Goal: Information Seeking & Learning: Check status

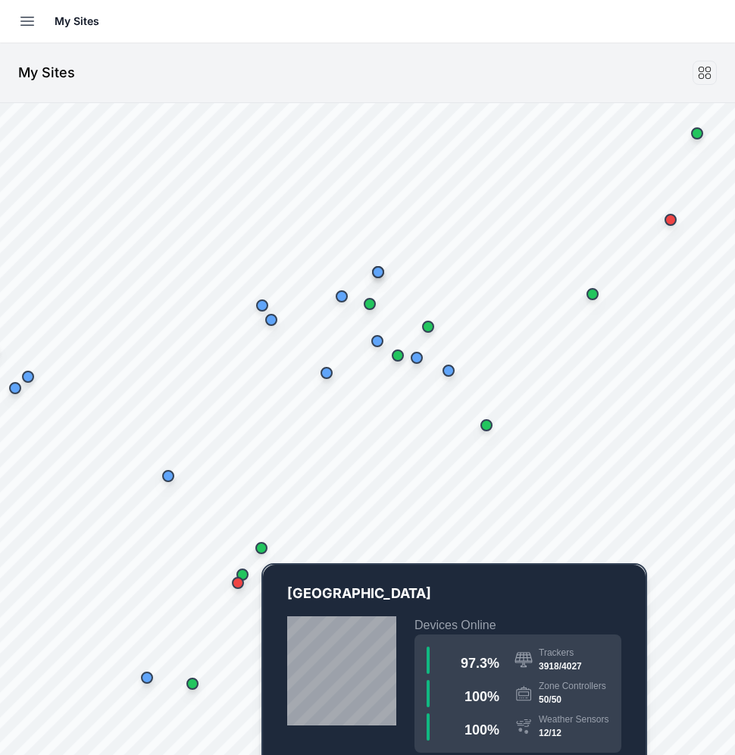
click at [263, 545] on div "Map marker" at bounding box center [261, 548] width 12 height 12
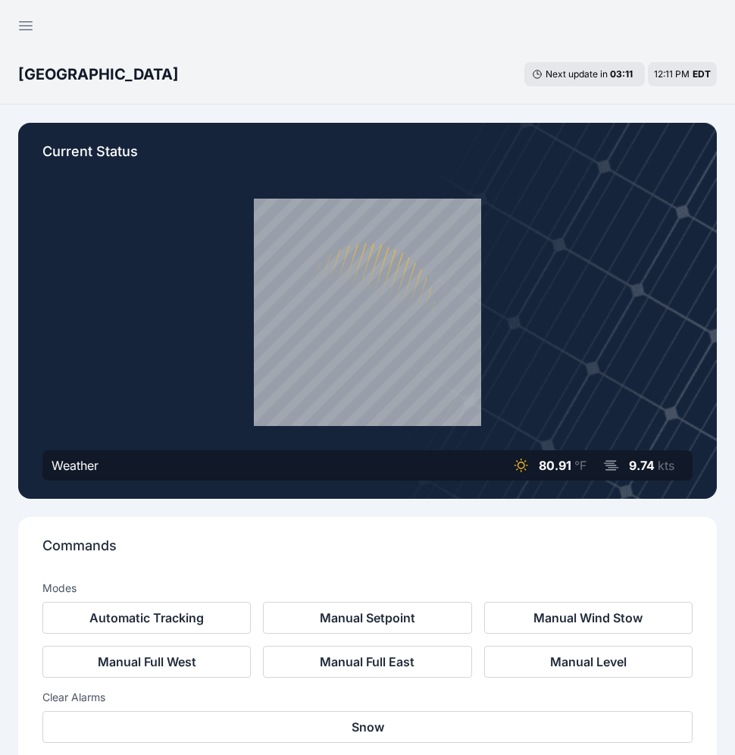
scroll to position [463, 0]
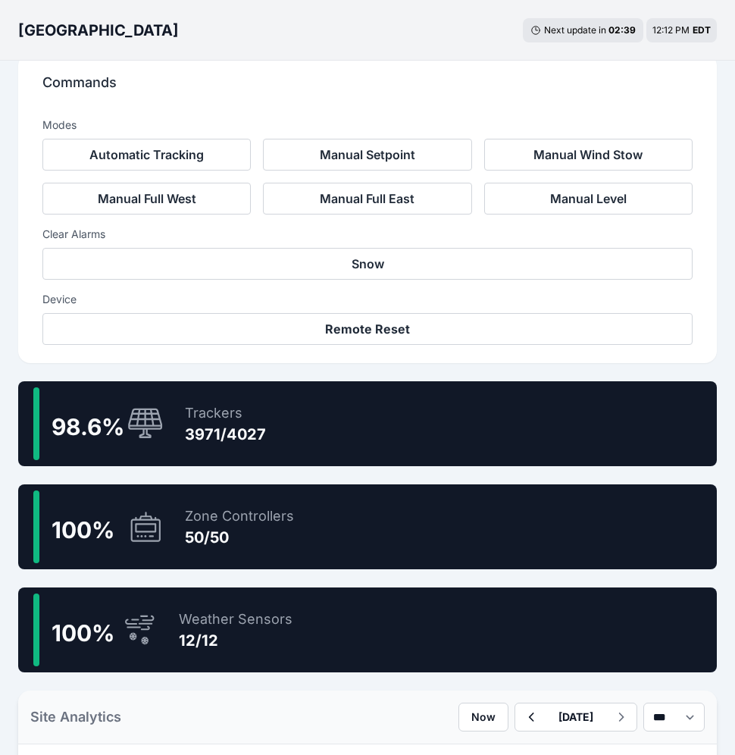
click at [280, 403] on div "98.6 % Trackers 3971/4027" at bounding box center [367, 423] width 699 height 85
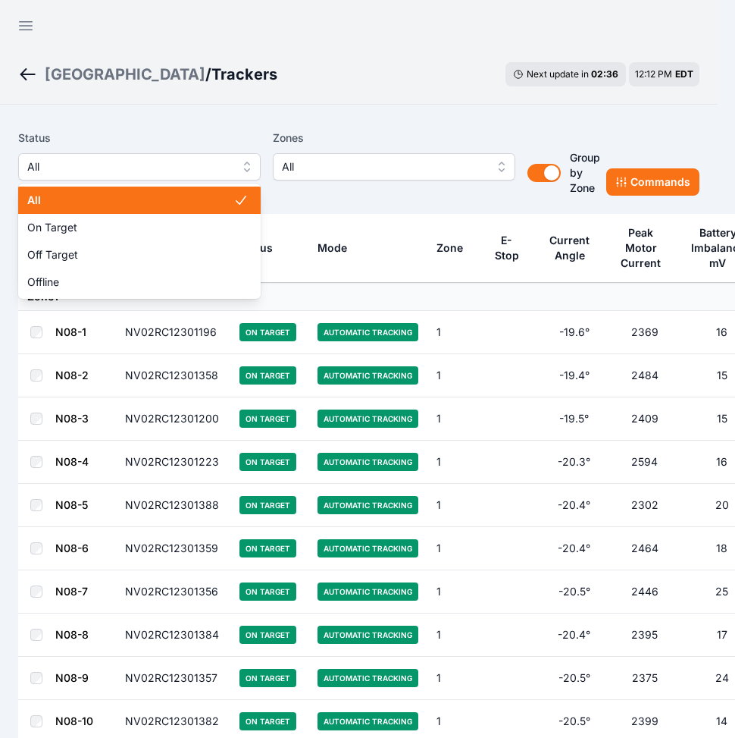
click at [161, 165] on span "All" at bounding box center [128, 167] width 203 height 18
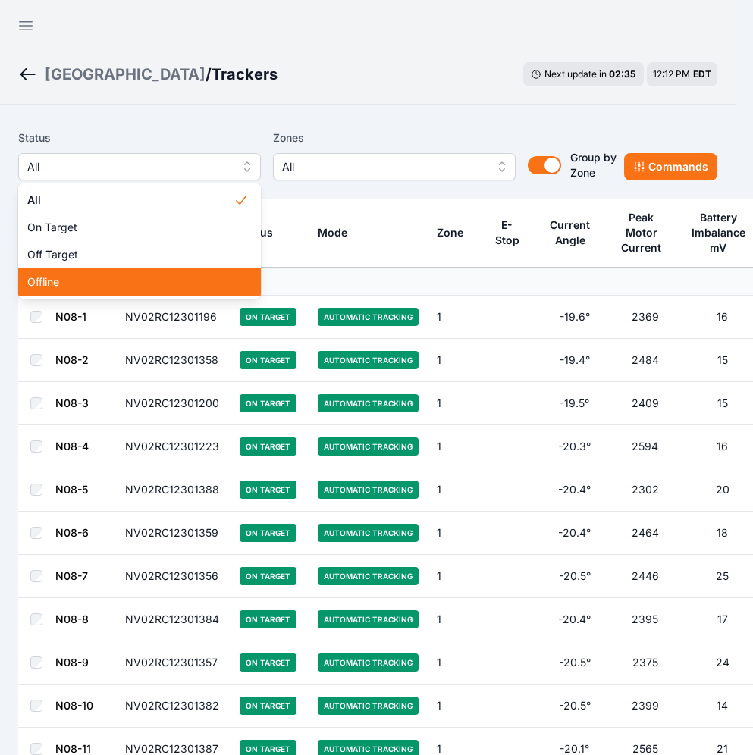
click at [97, 277] on span "Offline" at bounding box center [130, 281] width 206 height 15
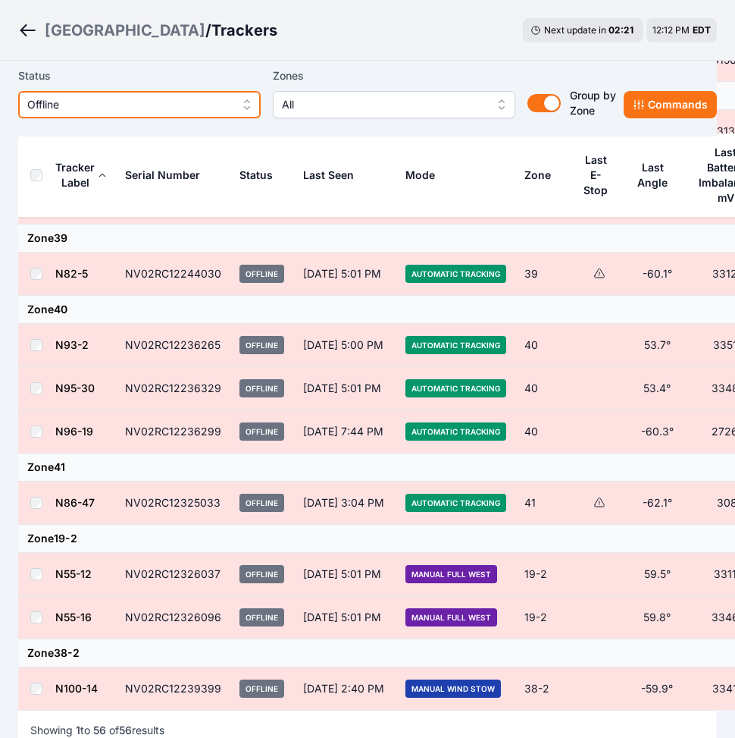
scroll to position [2790, 0]
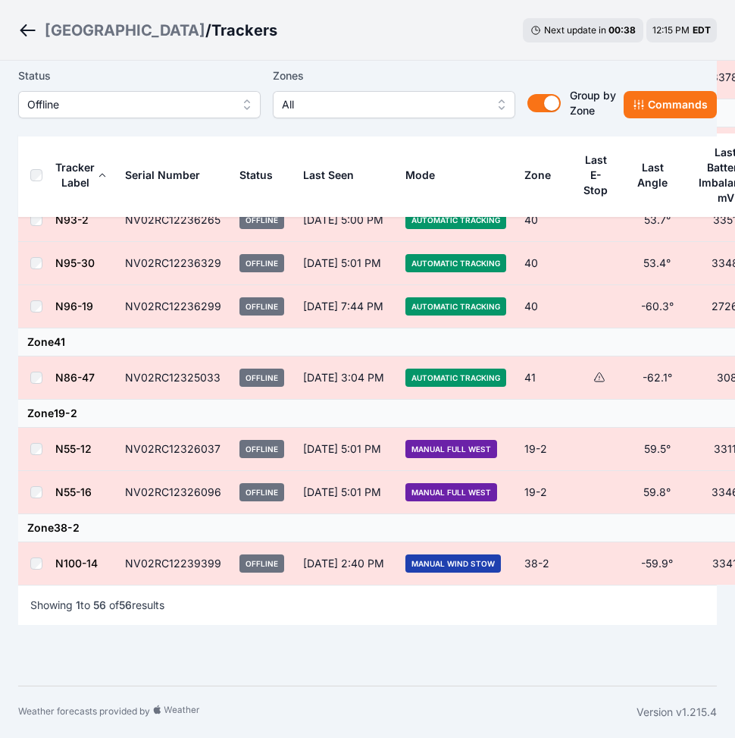
click at [369, 55] on div "Bartonsville / Trackers Next update in 00 : 38 12:15 PM EDT" at bounding box center [367, 30] width 735 height 61
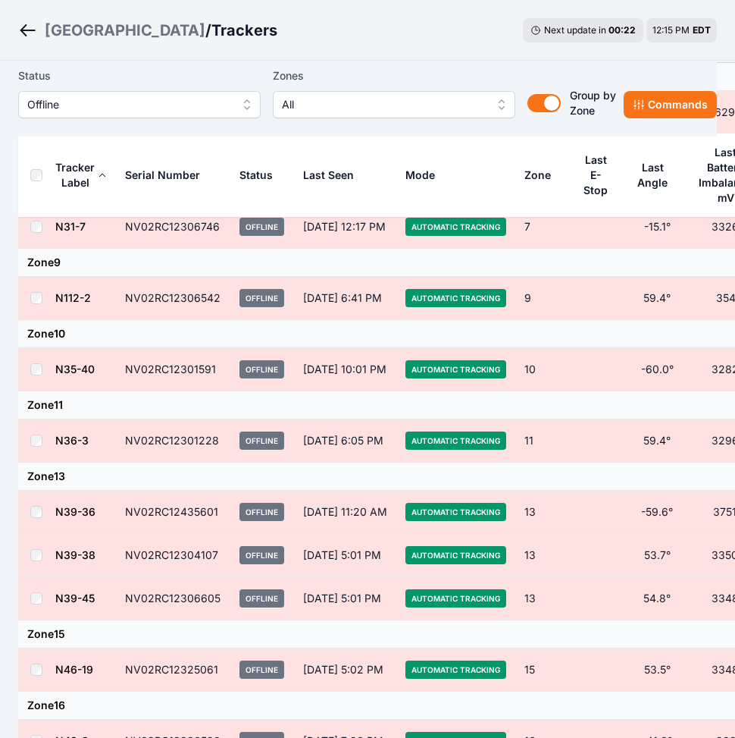
click at [214, 367] on td "NV02RC12301591" at bounding box center [173, 369] width 114 height 43
drag, startPoint x: 211, startPoint y: 368, endPoint x: 133, endPoint y: 370, distance: 77.4
click at [133, 370] on td "NV02RC12301591" at bounding box center [173, 369] width 114 height 43
drag, startPoint x: 133, startPoint y: 370, endPoint x: 212, endPoint y: 362, distance: 79.3
click at [212, 362] on td "NV02RC12301591" at bounding box center [173, 369] width 114 height 43
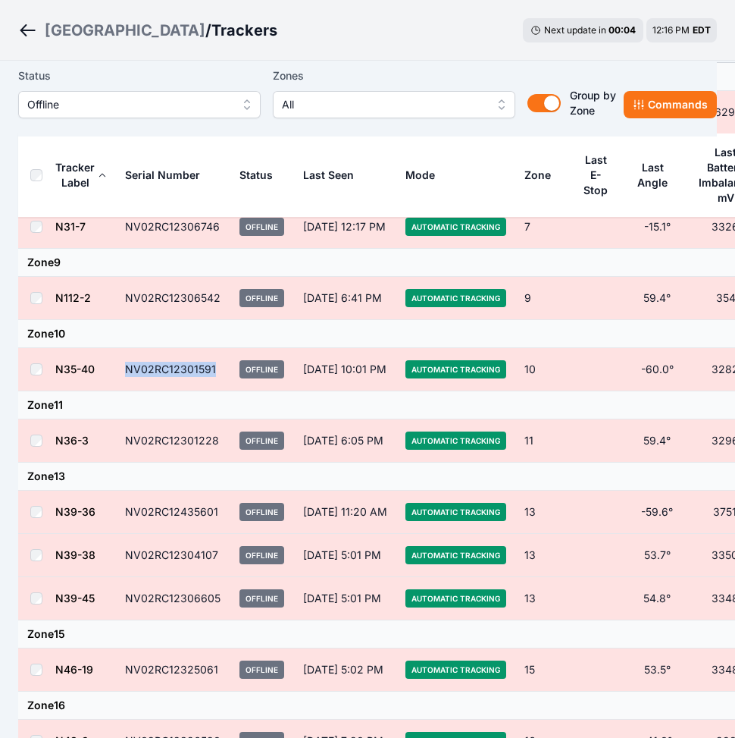
drag, startPoint x: 216, startPoint y: 370, endPoint x: 112, endPoint y: 372, distance: 103.9
click at [112, 372] on tr "N35-40 NV02RC12301591 Offline Aug 30, 10:01 PM Automatic Tracking 10 -60.0° 328…" at bounding box center [424, 369] width 813 height 43
copy tr "NV02RC12301591"
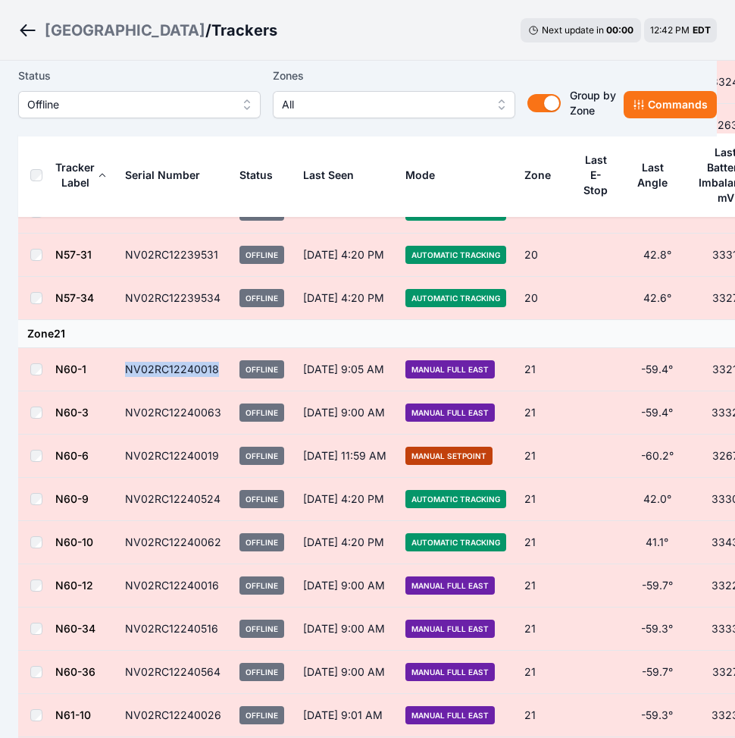
drag, startPoint x: 216, startPoint y: 371, endPoint x: 126, endPoint y: 374, distance: 90.3
click at [126, 374] on td "NV02RC12240018" at bounding box center [173, 369] width 114 height 43
copy td "NV02RC12240018"
drag, startPoint x: 219, startPoint y: 408, endPoint x: 127, endPoint y: 412, distance: 91.8
click at [127, 412] on td "NV02RC12240063" at bounding box center [173, 412] width 114 height 43
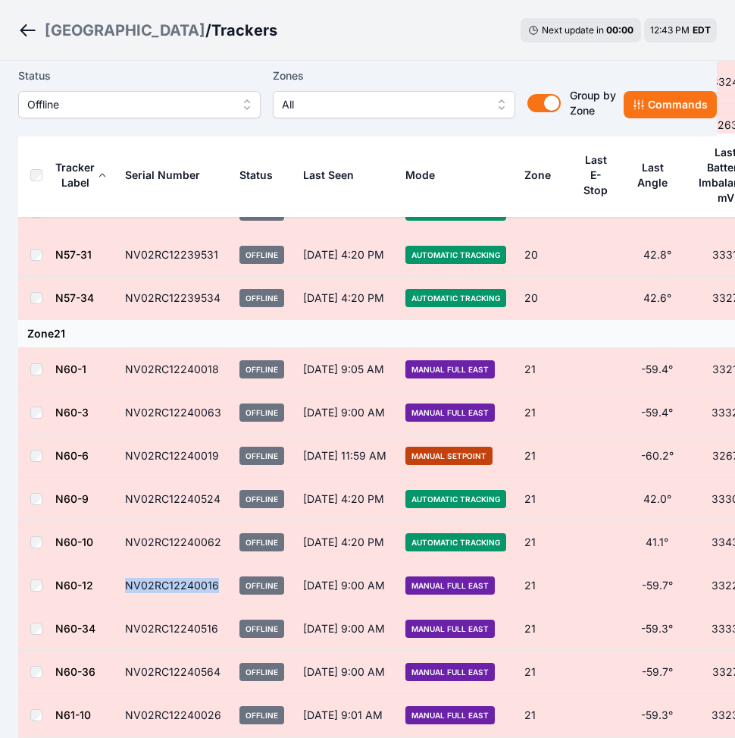
drag, startPoint x: 215, startPoint y: 584, endPoint x: 128, endPoint y: 585, distance: 86.4
click at [128, 585] on td "NV02RC12240016" at bounding box center [173, 585] width 114 height 43
copy td "NV02RC12240016"
drag, startPoint x: 214, startPoint y: 626, endPoint x: 120, endPoint y: 632, distance: 94.2
click at [120, 632] on td "NV02RC12240516" at bounding box center [173, 628] width 114 height 43
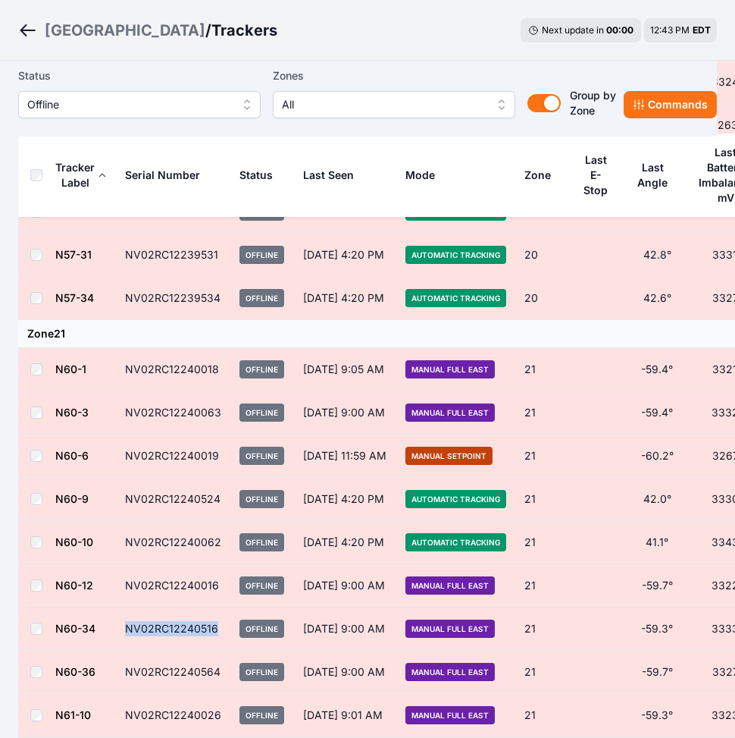
copy td "NV02RC12240516"
drag, startPoint x: 215, startPoint y: 668, endPoint x: 171, endPoint y: 672, distance: 43.4
click at [171, 672] on td "NV02RC12240564" at bounding box center [173, 671] width 114 height 43
drag, startPoint x: 171, startPoint y: 672, endPoint x: 215, endPoint y: 671, distance: 43.2
click at [215, 671] on td "NV02RC12240564" at bounding box center [173, 671] width 114 height 43
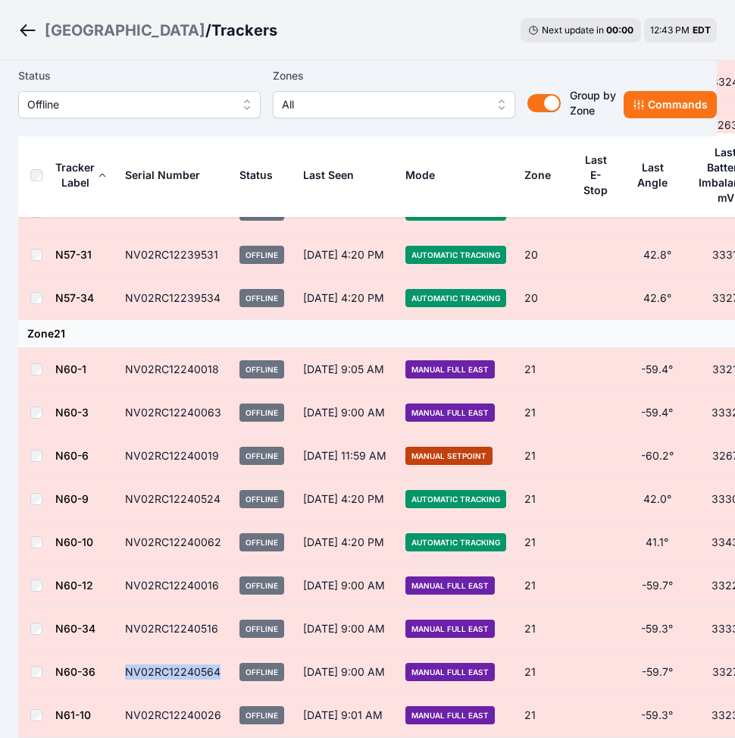
drag, startPoint x: 216, startPoint y: 671, endPoint x: 129, endPoint y: 672, distance: 87.2
click at [129, 672] on td "NV02RC12240564" at bounding box center [173, 671] width 114 height 43
drag, startPoint x: 129, startPoint y: 672, endPoint x: 220, endPoint y: 671, distance: 91.0
click at [220, 671] on td "NV02RC12240564" at bounding box center [173, 671] width 114 height 43
click at [220, 669] on td "NV02RC12240564" at bounding box center [173, 671] width 114 height 43
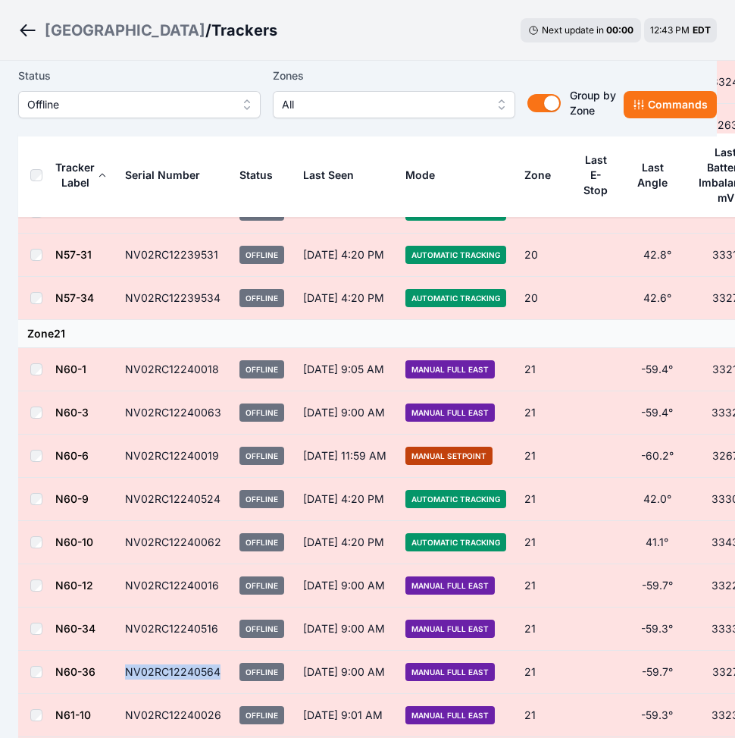
drag, startPoint x: 220, startPoint y: 670, endPoint x: 127, endPoint y: 671, distance: 92.5
click at [127, 671] on td "NV02RC12240564" at bounding box center [173, 671] width 114 height 43
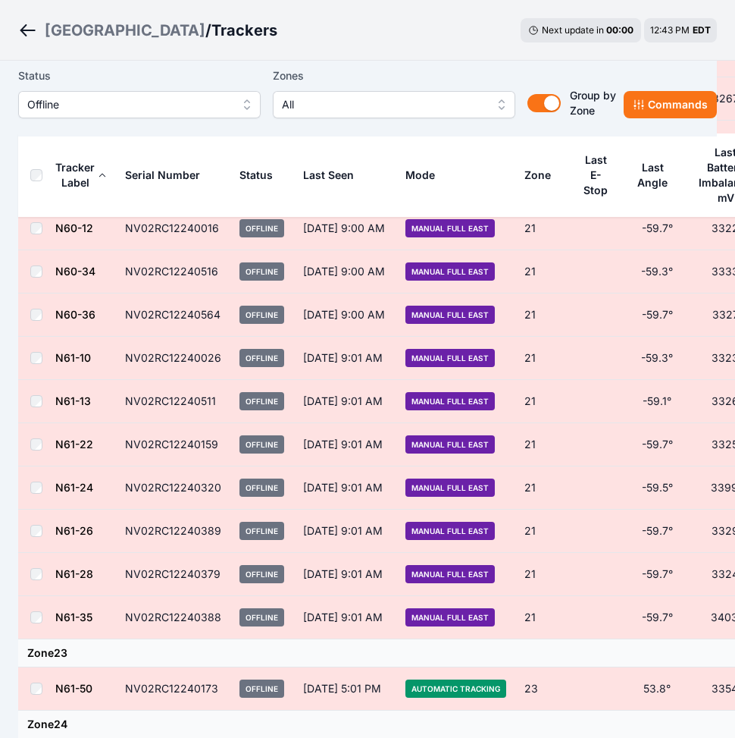
scroll to position [1493, 0]
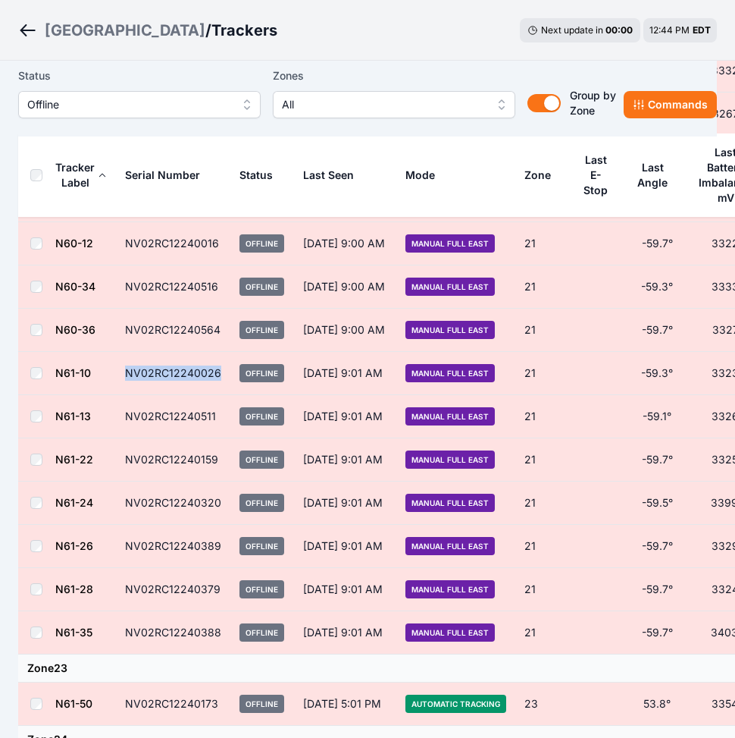
drag, startPoint x: 217, startPoint y: 375, endPoint x: 128, endPoint y: 376, distance: 88.7
click at [128, 376] on td "NV02RC12240026" at bounding box center [173, 373] width 114 height 43
copy td "NV02RC12240026"
click at [172, 371] on td "NV02RC12240026" at bounding box center [173, 373] width 114 height 43
drag, startPoint x: 172, startPoint y: 371, endPoint x: 208, endPoint y: 374, distance: 36.5
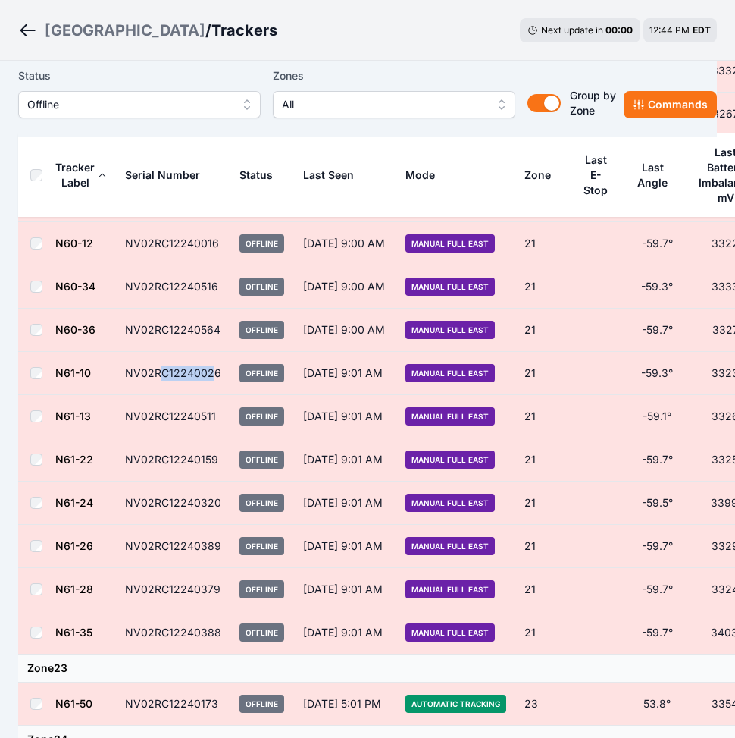
click at [208, 374] on td "NV02RC12240026" at bounding box center [173, 373] width 114 height 43
click at [219, 373] on td "NV02RC12240026" at bounding box center [173, 373] width 114 height 43
drag, startPoint x: 218, startPoint y: 373, endPoint x: 125, endPoint y: 377, distance: 93.3
click at [125, 377] on td "NV02RC12240026" at bounding box center [173, 373] width 114 height 43
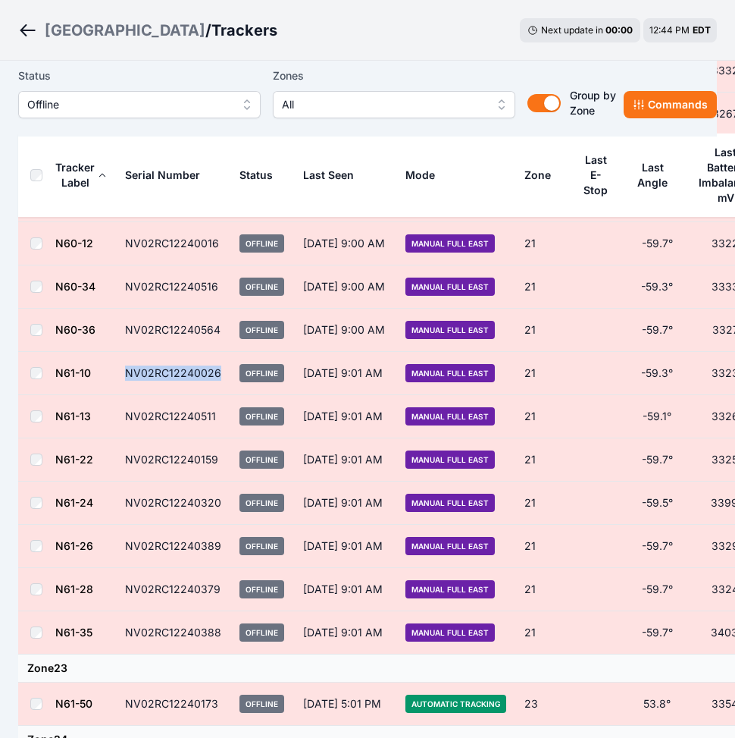
copy td "NV02RC12240026"
drag, startPoint x: 214, startPoint y: 418, endPoint x: 126, endPoint y: 429, distance: 88.7
click at [126, 429] on td "NV02RC12240511" at bounding box center [173, 416] width 114 height 43
copy td "NV02RC12240511"
drag, startPoint x: 214, startPoint y: 453, endPoint x: 127, endPoint y: 459, distance: 86.7
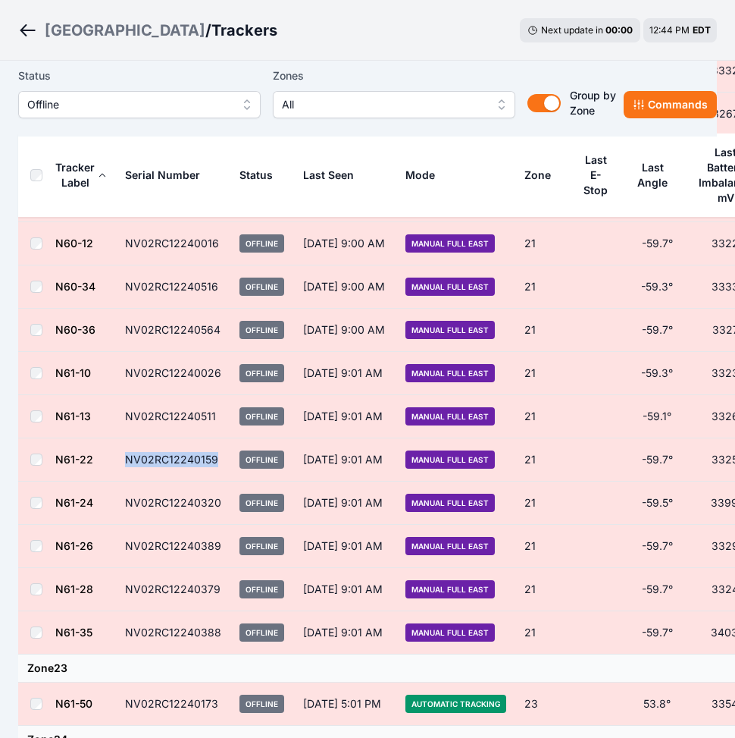
click at [127, 459] on td "NV02RC12240159" at bounding box center [173, 459] width 114 height 43
copy td "NV02RC12240159"
drag, startPoint x: 214, startPoint y: 503, endPoint x: 111, endPoint y: 509, distance: 103.2
click at [111, 509] on tr "N61-24 NV02RC12240320 Offline Aug 27, 9:01 AM Manual Full East 21 -59.5° 3399.6…" at bounding box center [424, 502] width 813 height 43
drag, startPoint x: 111, startPoint y: 509, endPoint x: 209, endPoint y: 504, distance: 98.6
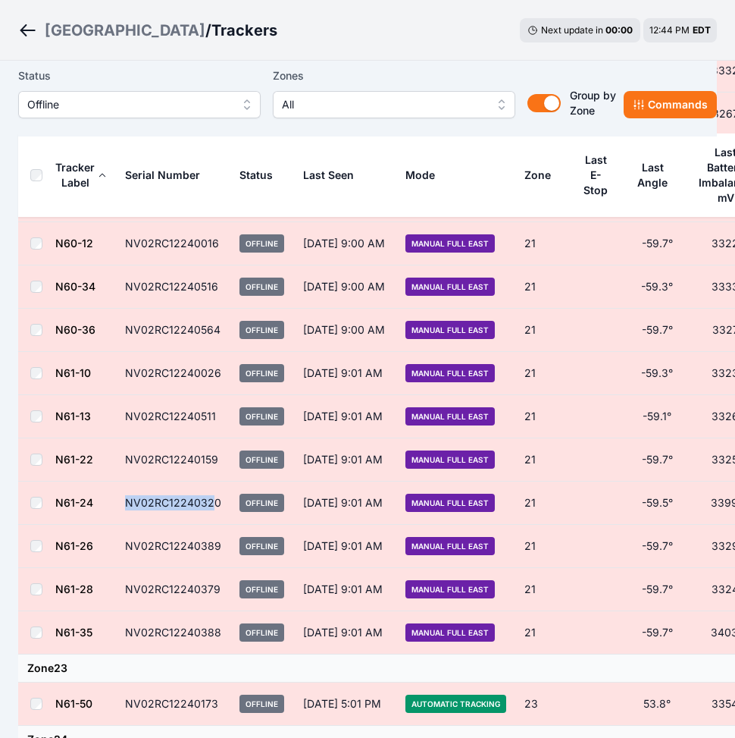
click at [209, 504] on td "NV02RC12240320" at bounding box center [173, 502] width 114 height 43
click at [221, 502] on td "NV02RC12240320" at bounding box center [173, 502] width 114 height 43
drag, startPoint x: 221, startPoint y: 502, endPoint x: 127, endPoint y: 504, distance: 94.0
click at [127, 504] on td "NV02RC12240320" at bounding box center [173, 502] width 114 height 43
copy td "NV02RC12240320"
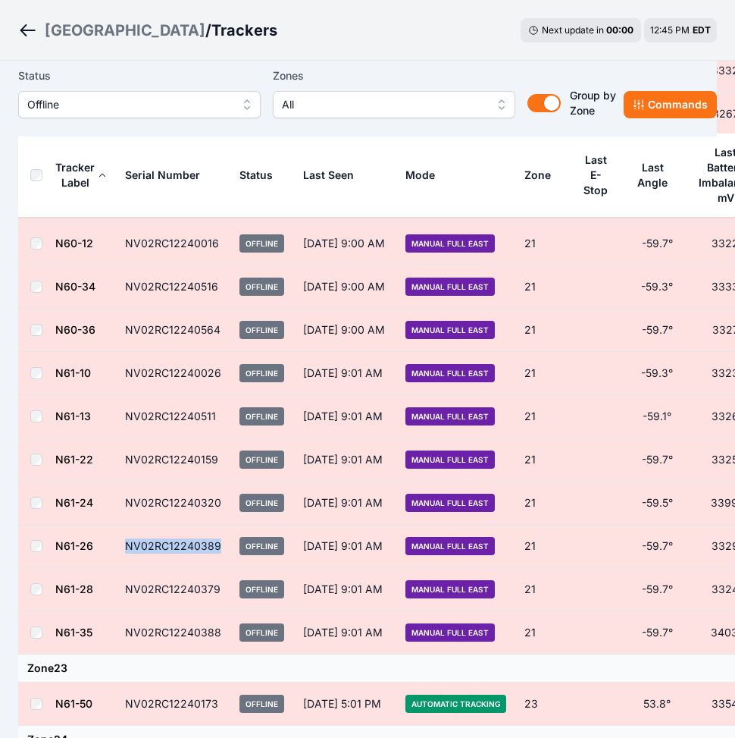
drag, startPoint x: 218, startPoint y: 544, endPoint x: 112, endPoint y: 545, distance: 105.4
click at [112, 545] on tr "N61-26 NV02RC12240389 Offline Aug 27, 9:01 AM Manual Full East 21 -59.7° 3329.7…" at bounding box center [424, 546] width 813 height 43
copy tr "NV02RC12240389"
click at [401, 136] on div "Status Offline Zones All Group by Zone Group by Zone Commands" at bounding box center [367, 99] width 699 height 76
drag, startPoint x: 218, startPoint y: 546, endPoint x: 127, endPoint y: 550, distance: 90.3
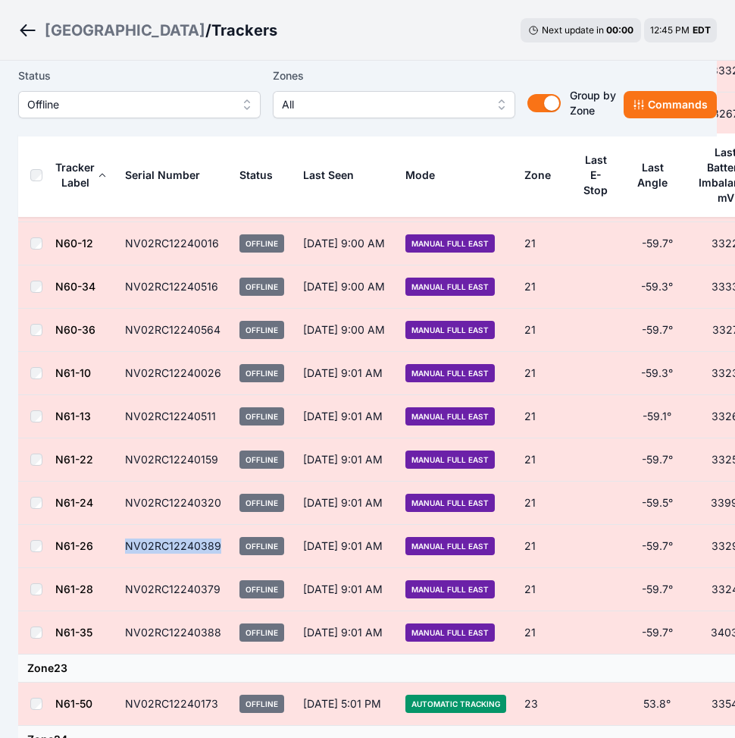
click at [127, 550] on td "NV02RC12240389" at bounding box center [173, 546] width 114 height 43
drag, startPoint x: 213, startPoint y: 589, endPoint x: 169, endPoint y: 590, distance: 44.0
click at [169, 590] on td "NV02RC12240379" at bounding box center [173, 589] width 114 height 43
drag, startPoint x: 169, startPoint y: 590, endPoint x: 215, endPoint y: 589, distance: 46.2
click at [215, 589] on td "NV02RC12240379" at bounding box center [173, 589] width 114 height 43
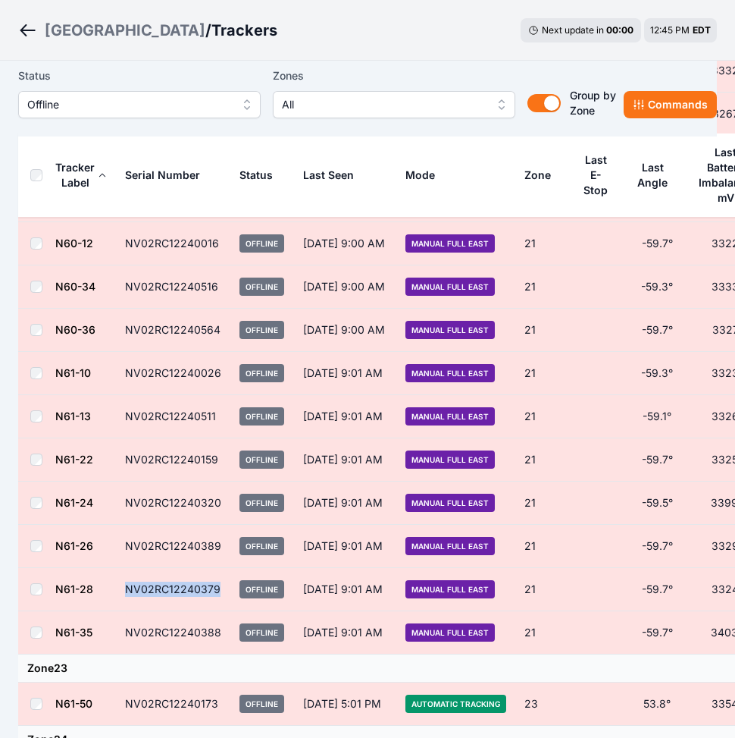
drag, startPoint x: 215, startPoint y: 589, endPoint x: 127, endPoint y: 591, distance: 88.7
click at [127, 591] on td "NV02RC12240379" at bounding box center [173, 589] width 114 height 43
drag, startPoint x: 215, startPoint y: 632, endPoint x: 125, endPoint y: 631, distance: 90.2
click at [125, 631] on td "NV02RC12240388" at bounding box center [173, 632] width 114 height 43
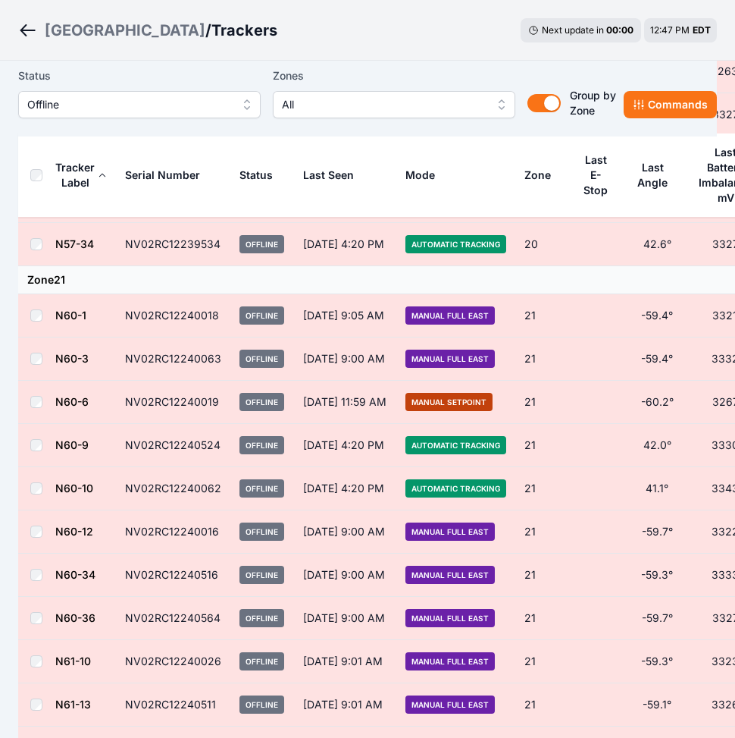
scroll to position [1174, 0]
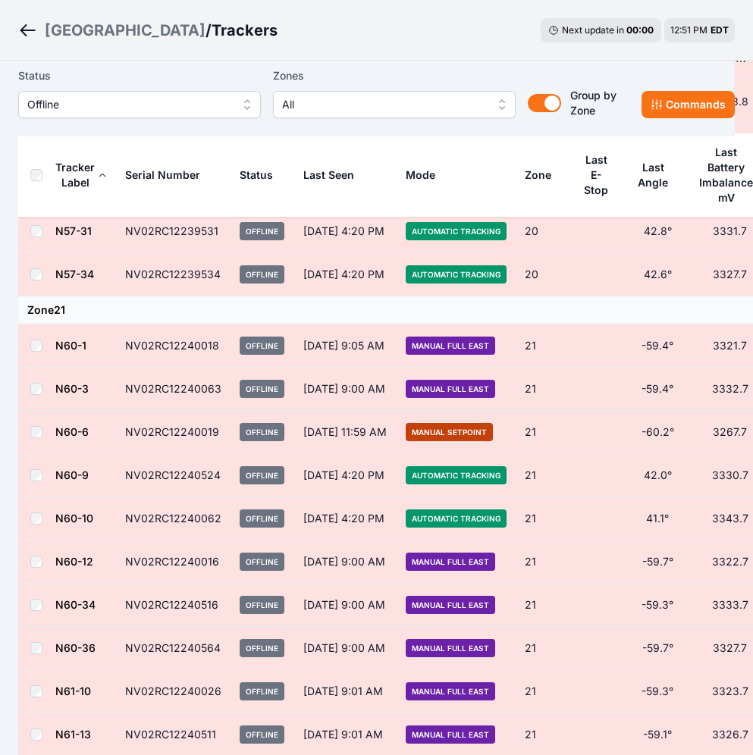
click at [137, 101] on span "Offline" at bounding box center [128, 105] width 203 height 18
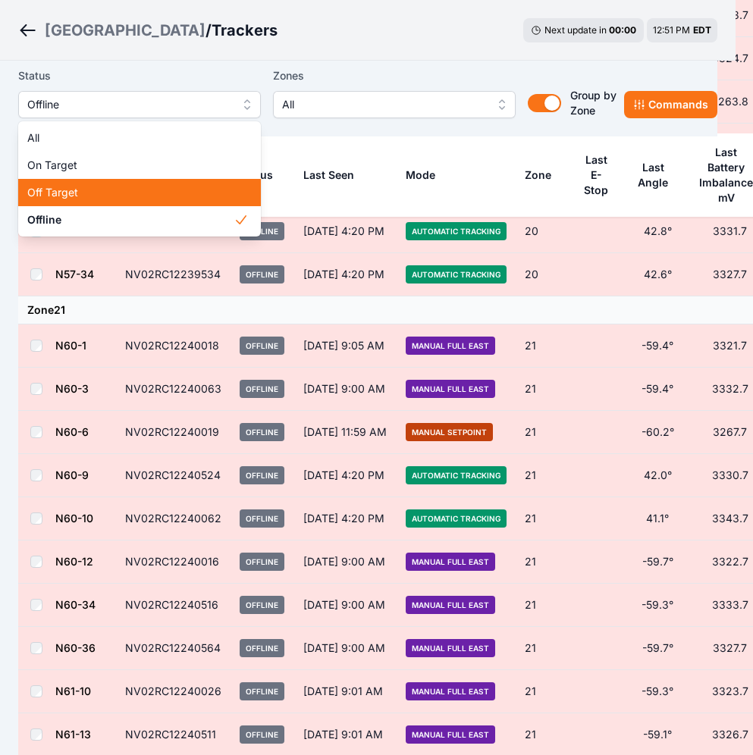
click at [118, 202] on div "Off Target" at bounding box center [139, 192] width 243 height 27
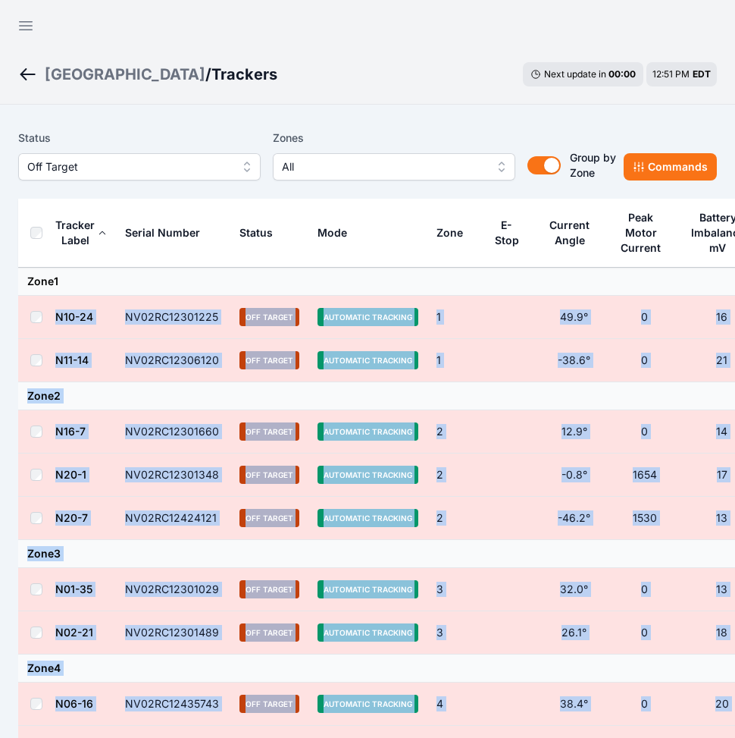
drag, startPoint x: 215, startPoint y: 560, endPoint x: 52, endPoint y: 315, distance: 295.2
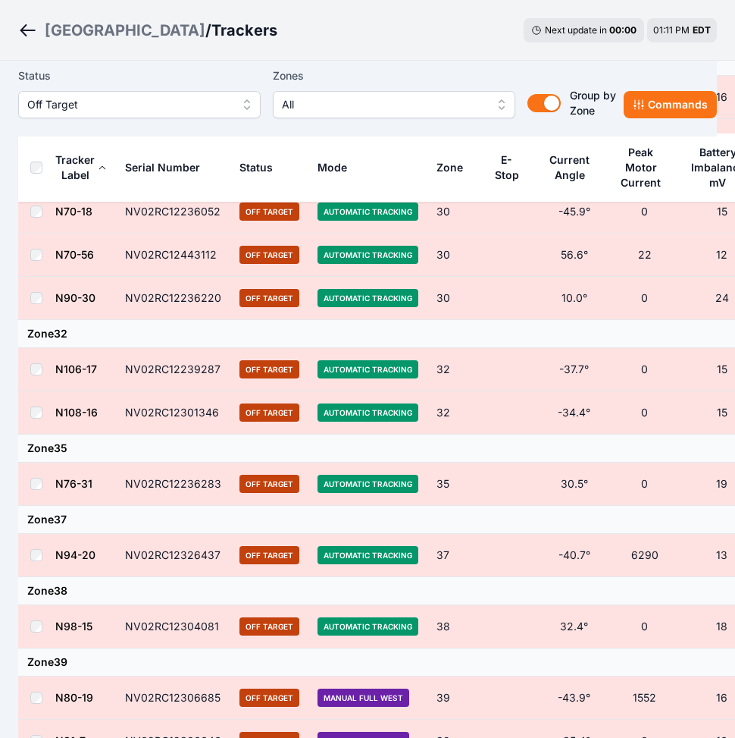
scroll to position [2563, 0]
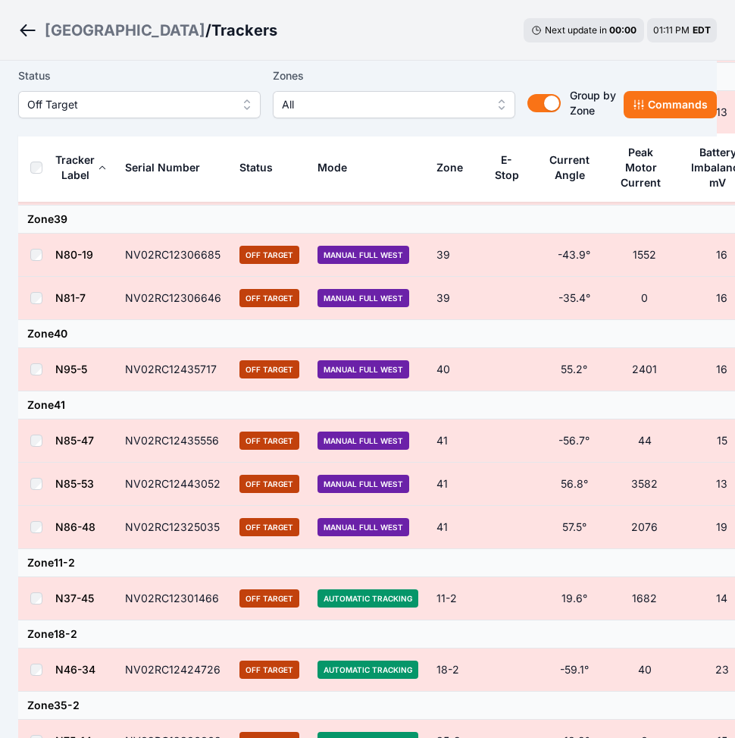
click at [75, 371] on link "N95-5" at bounding box center [71, 368] width 32 height 13
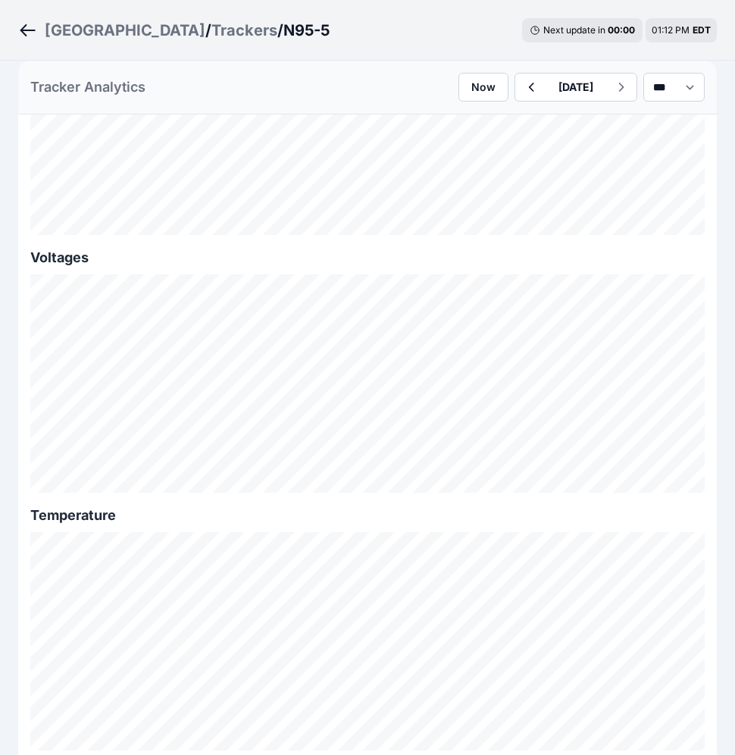
scroll to position [1890, 0]
click at [27, 33] on icon "Breadcrumb" at bounding box center [27, 30] width 19 height 18
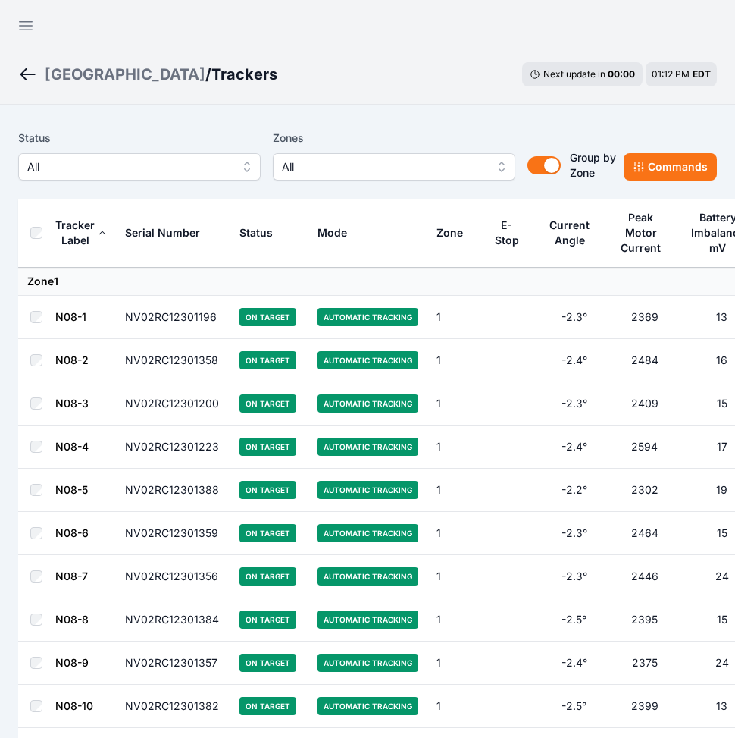
click at [155, 159] on span "All" at bounding box center [128, 167] width 203 height 18
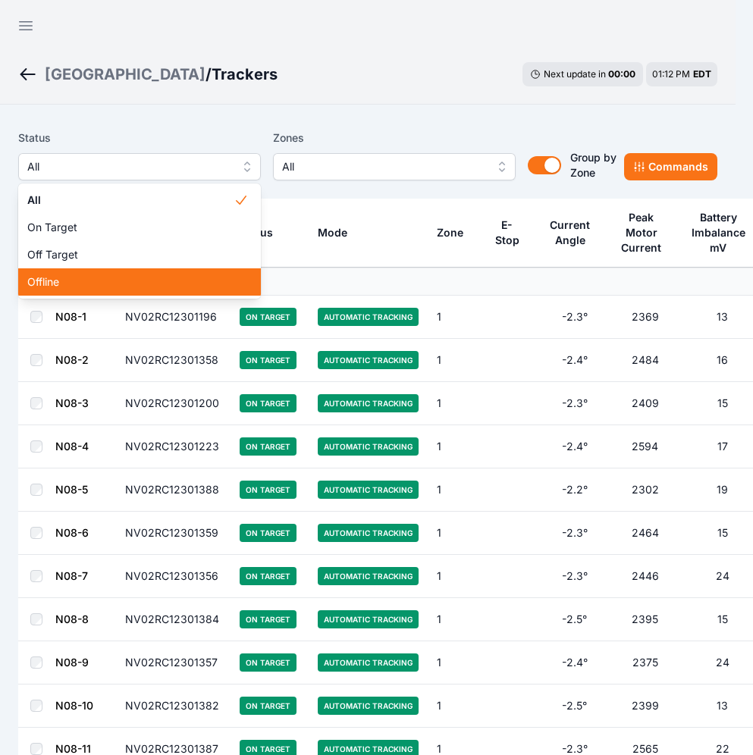
click at [84, 280] on span "Offline" at bounding box center [130, 281] width 206 height 15
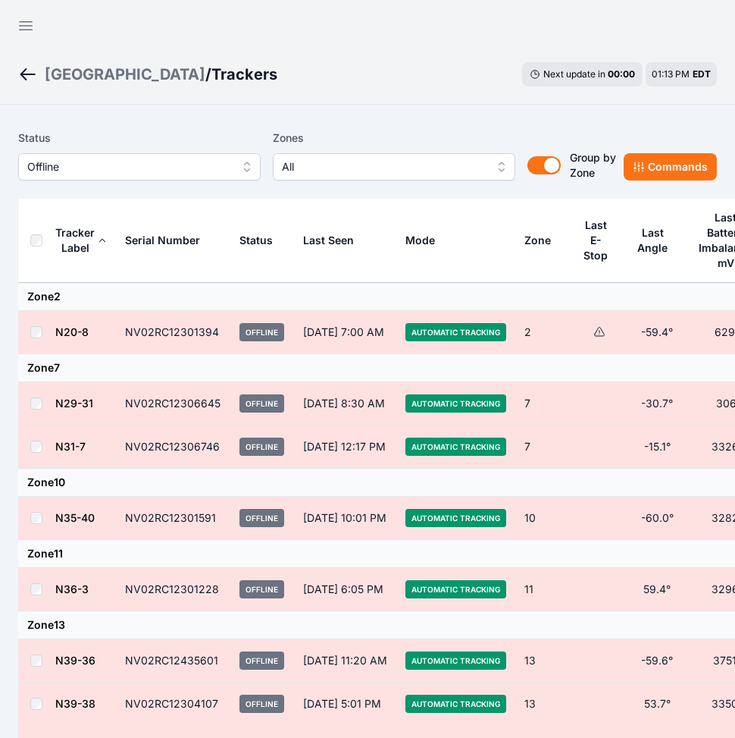
scroll to position [2084, 0]
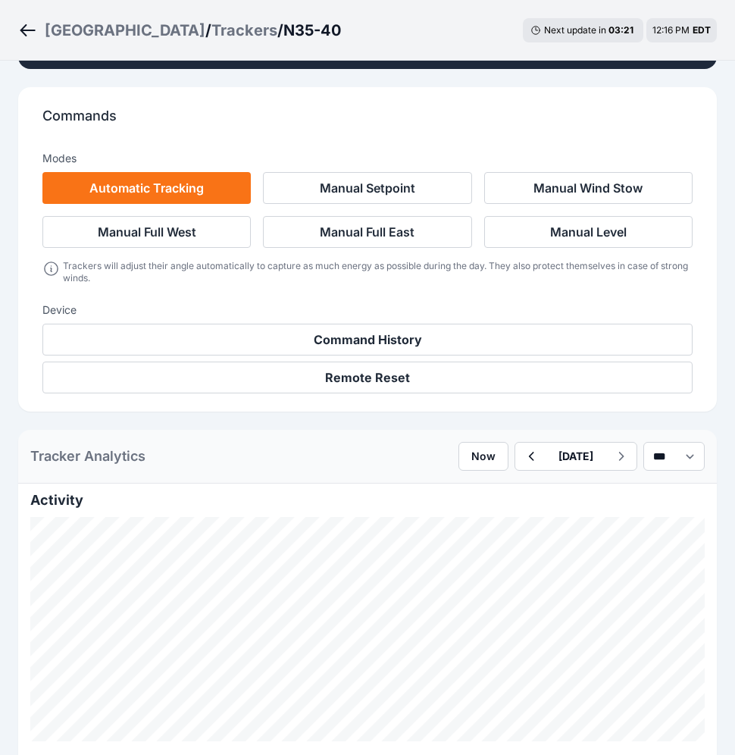
scroll to position [389, 0]
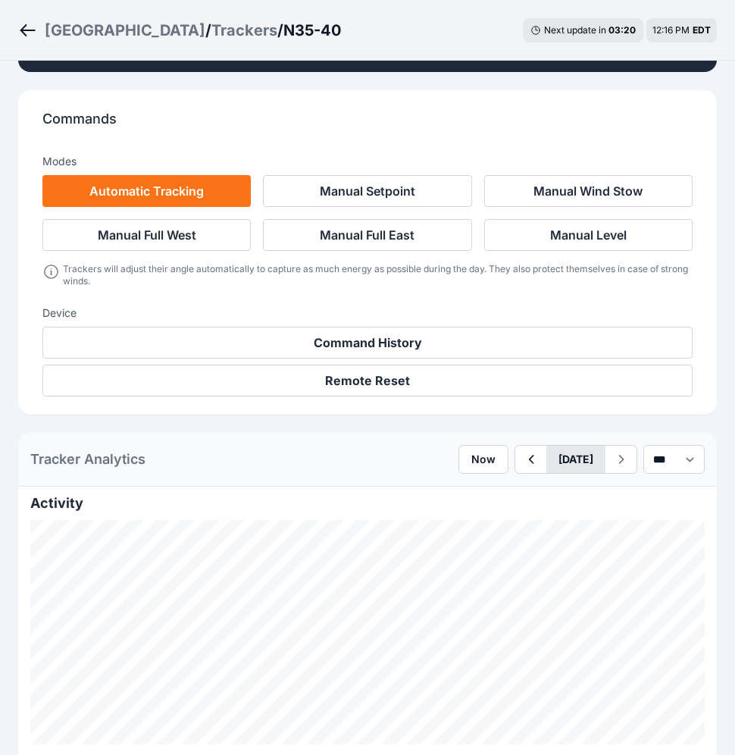
click at [579, 456] on button "[DATE]" at bounding box center [576, 459] width 59 height 27
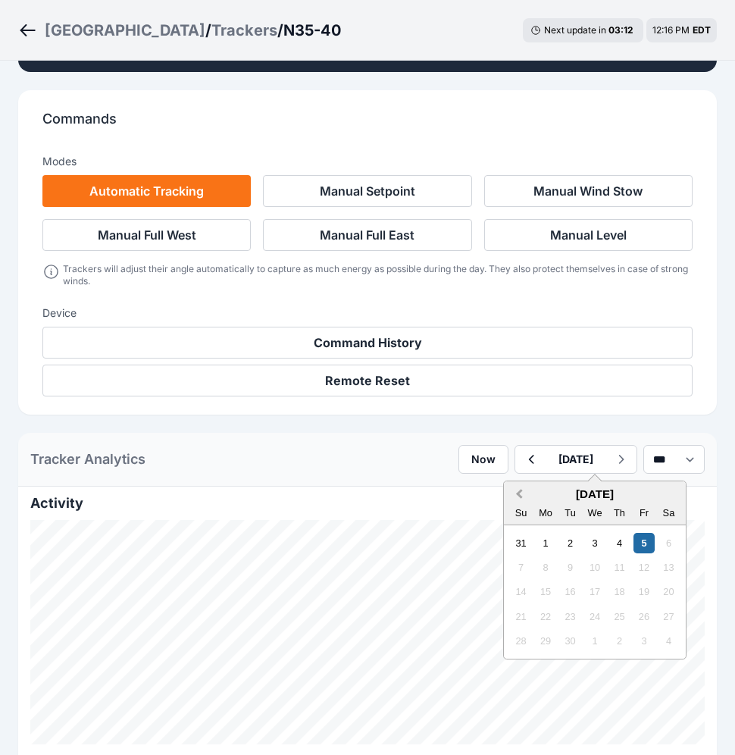
click at [519, 493] on span "Previous Month" at bounding box center [519, 494] width 0 height 17
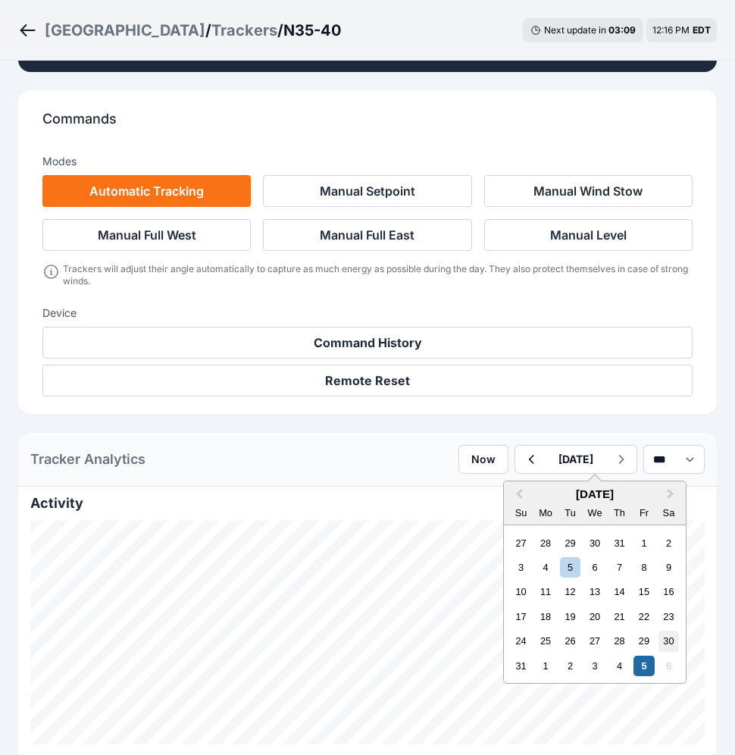
click at [659, 642] on div "30" at bounding box center [669, 641] width 20 height 20
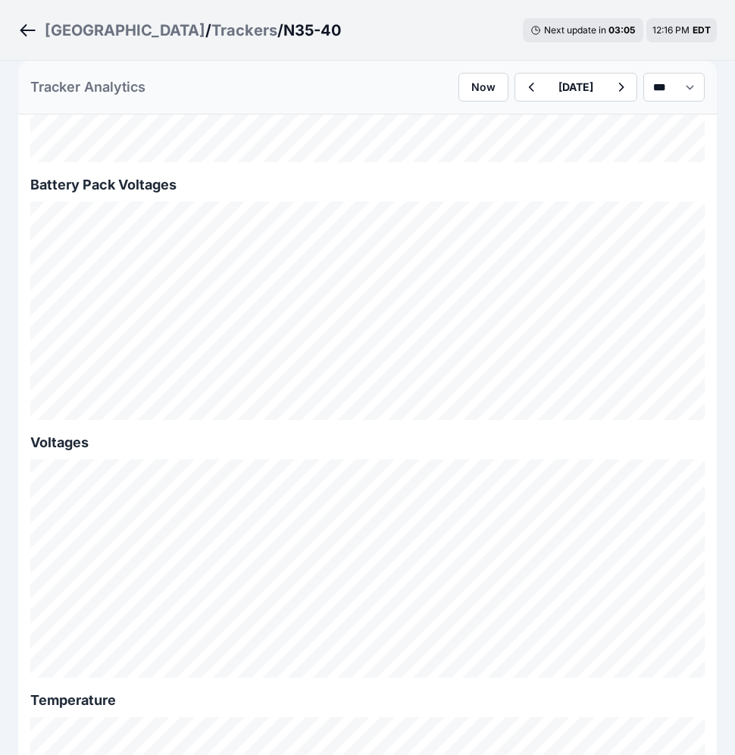
scroll to position [1759, 0]
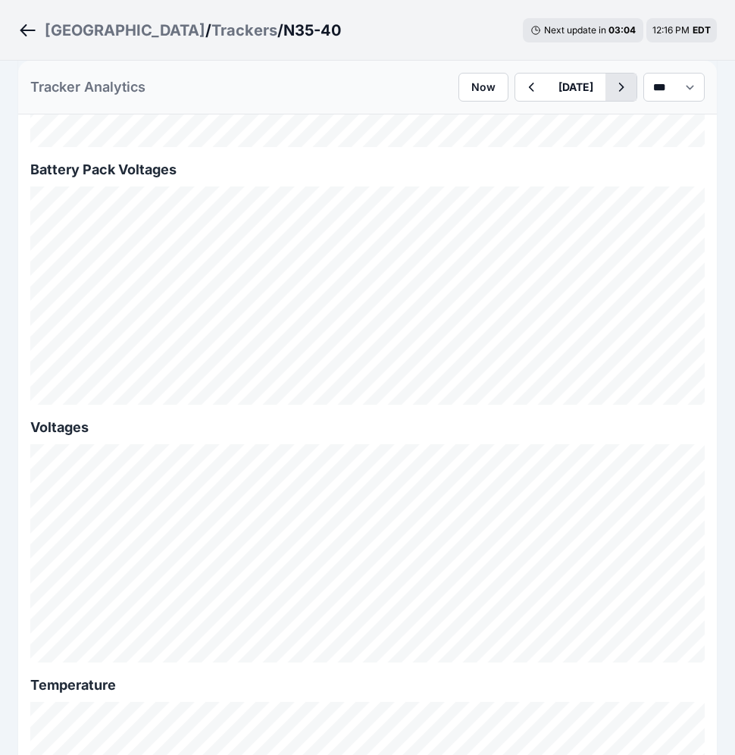
click at [612, 87] on icon "button" at bounding box center [621, 87] width 19 height 18
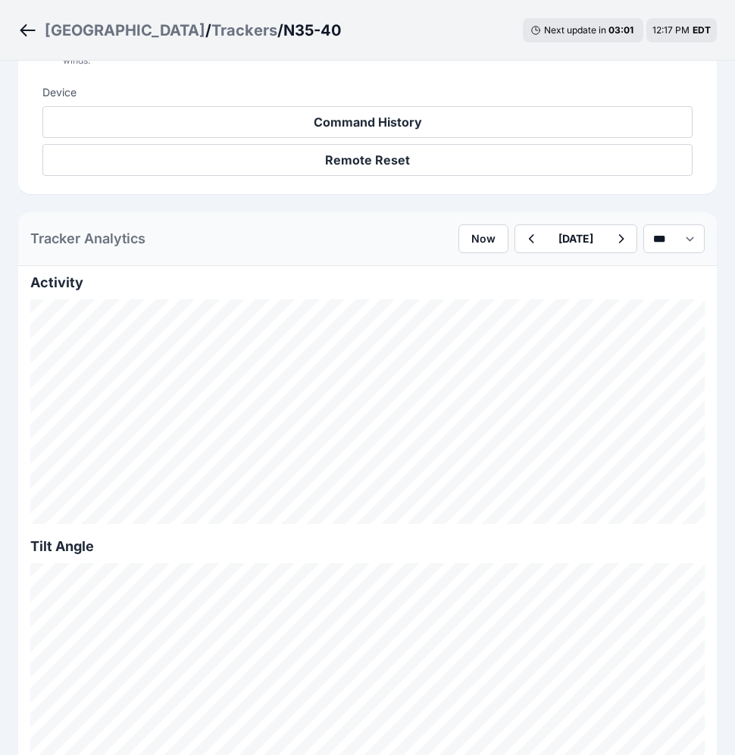
scroll to position [550, 0]
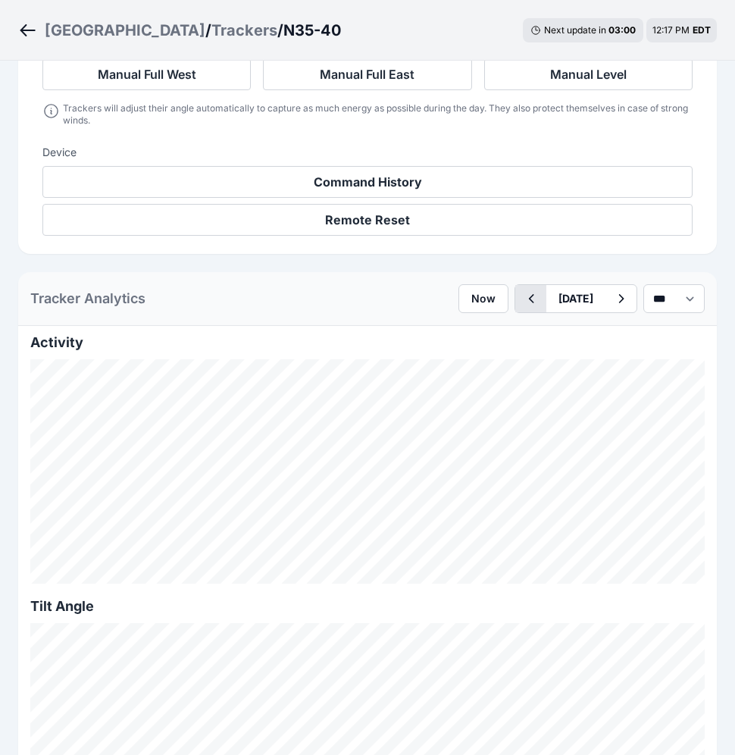
click at [529, 299] on icon "button" at bounding box center [531, 298] width 5 height 9
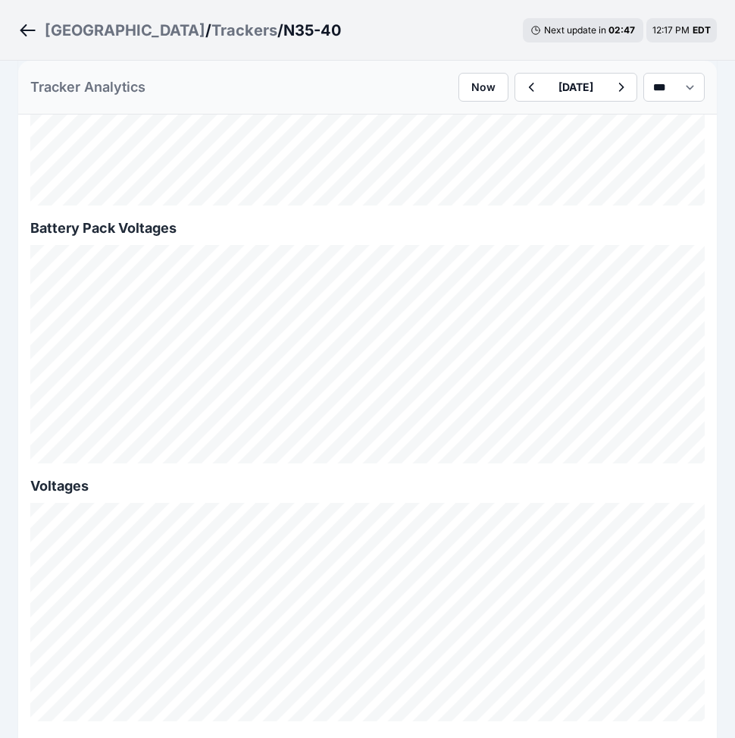
scroll to position [1707, 0]
click at [522, 80] on icon "button" at bounding box center [531, 87] width 19 height 18
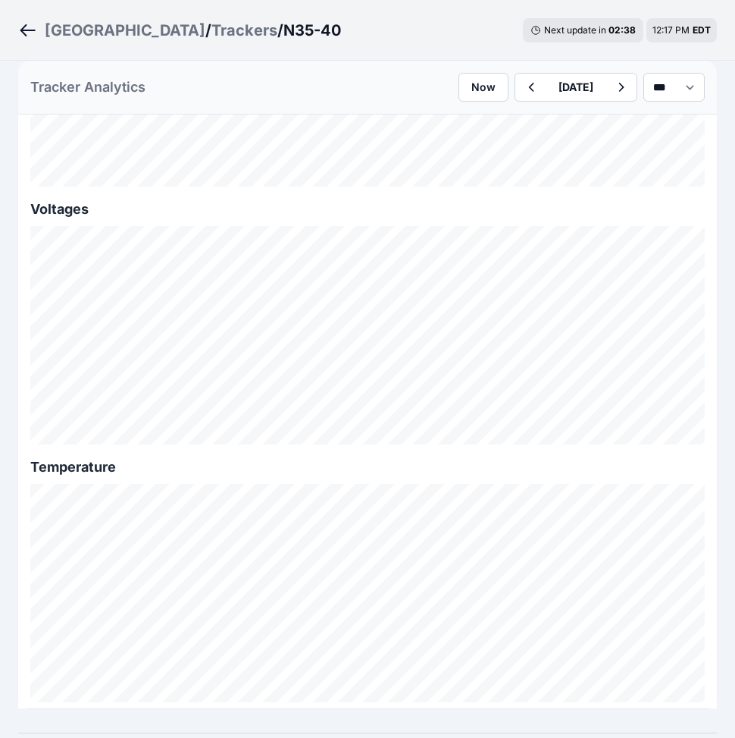
scroll to position [2025, 0]
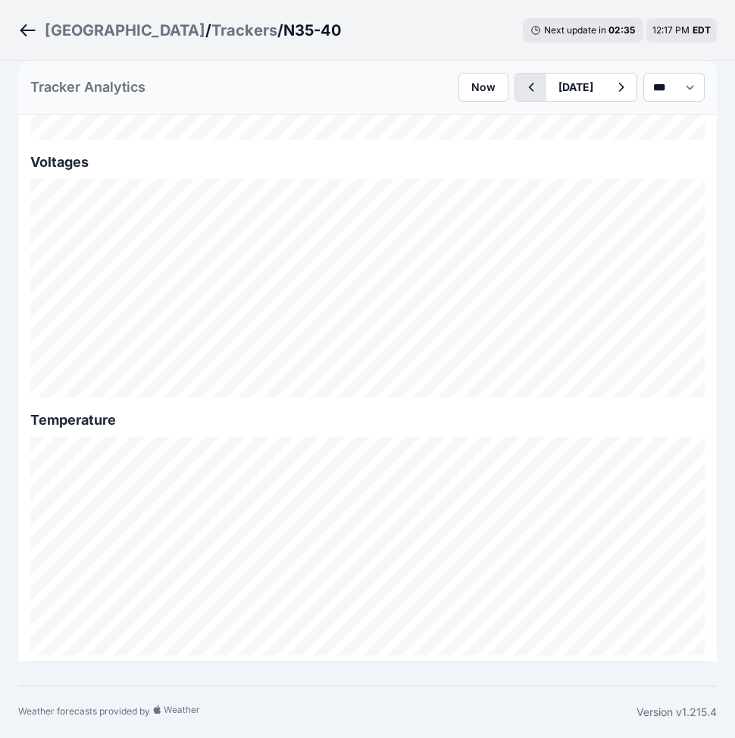
click at [515, 82] on button "button" at bounding box center [530, 87] width 31 height 27
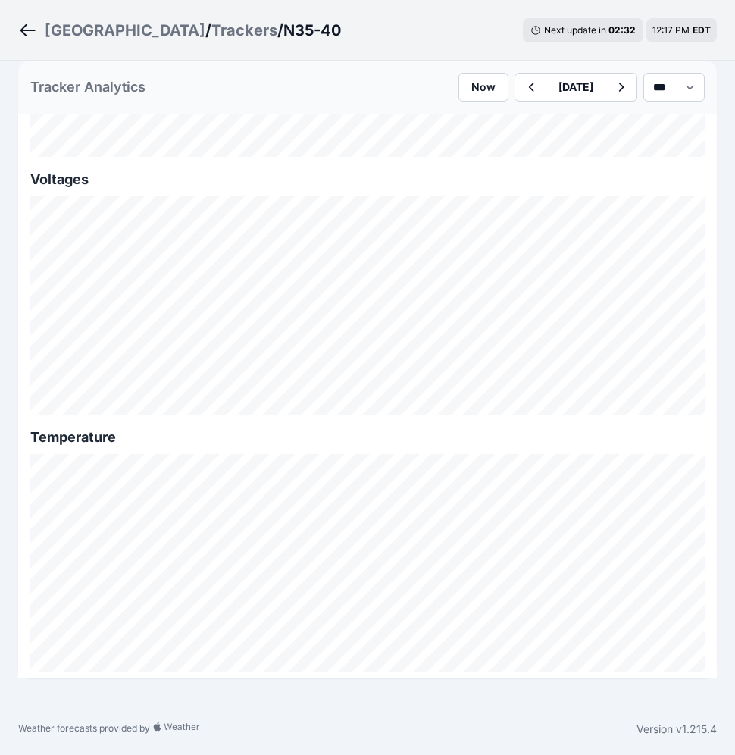
scroll to position [1600, 0]
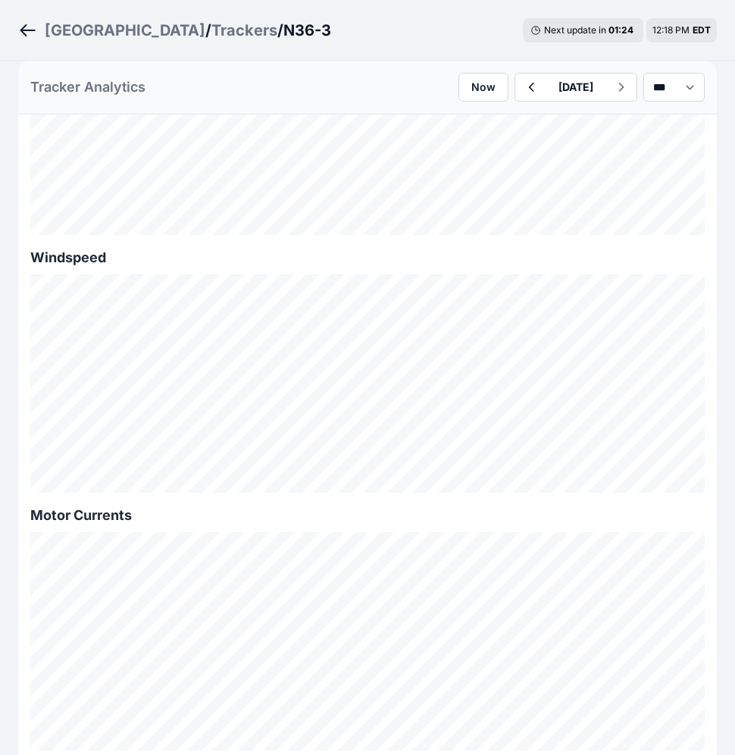
scroll to position [55, 0]
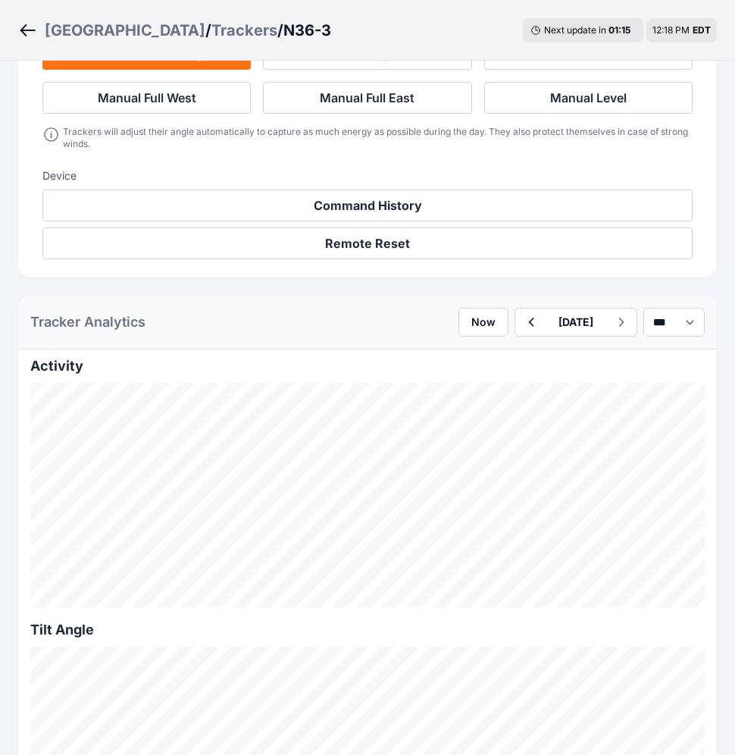
scroll to position [524, 0]
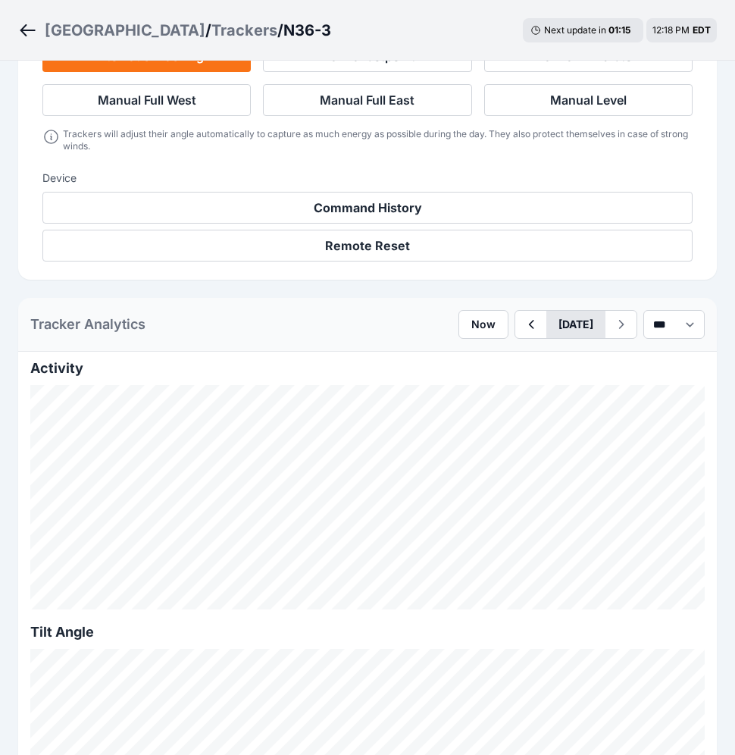
click at [547, 327] on button "[DATE]" at bounding box center [576, 324] width 59 height 27
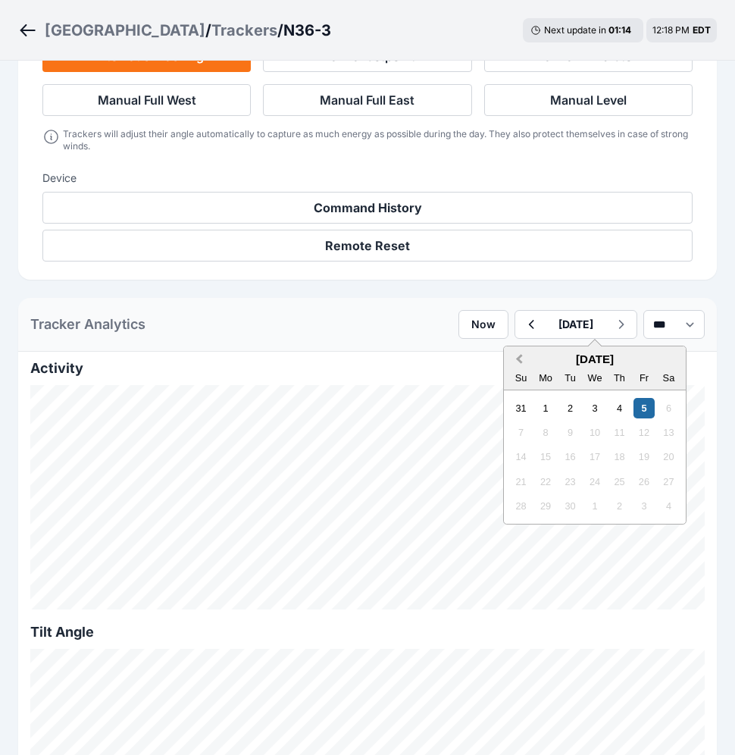
click at [506, 353] on button "Previous Month" at bounding box center [518, 360] width 24 height 24
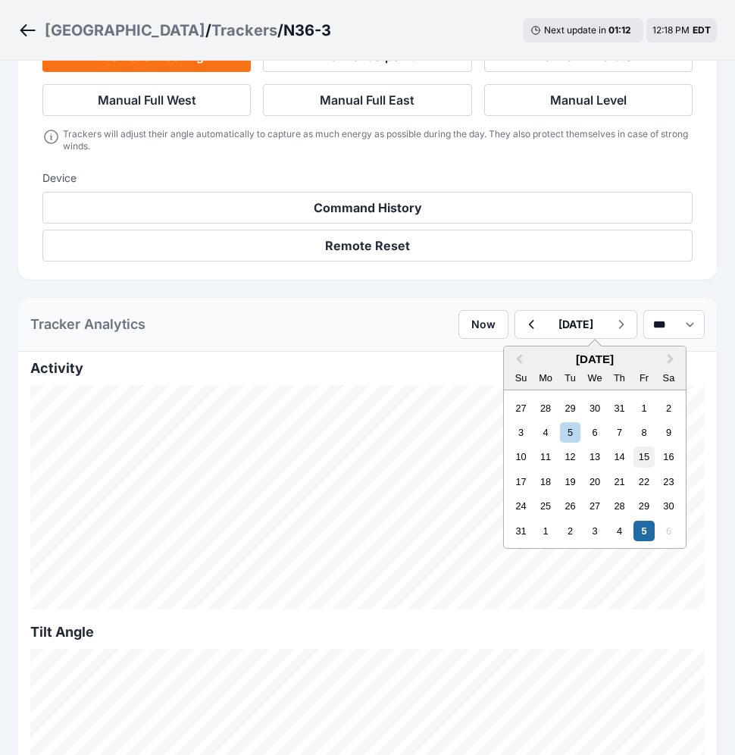
click at [634, 453] on div "15" at bounding box center [644, 456] width 20 height 20
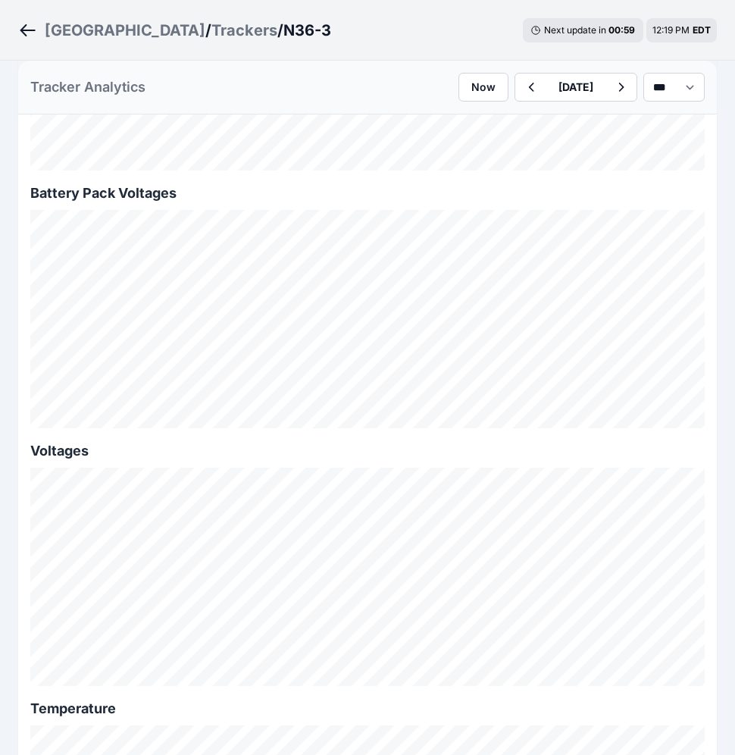
scroll to position [1733, 0]
click at [515, 98] on button "button" at bounding box center [530, 87] width 31 height 27
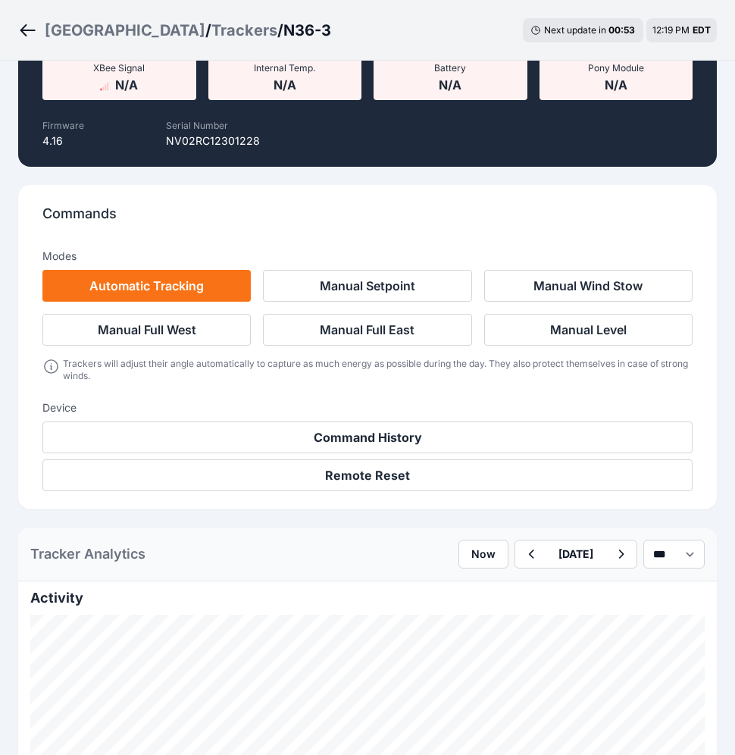
scroll to position [1733, 0]
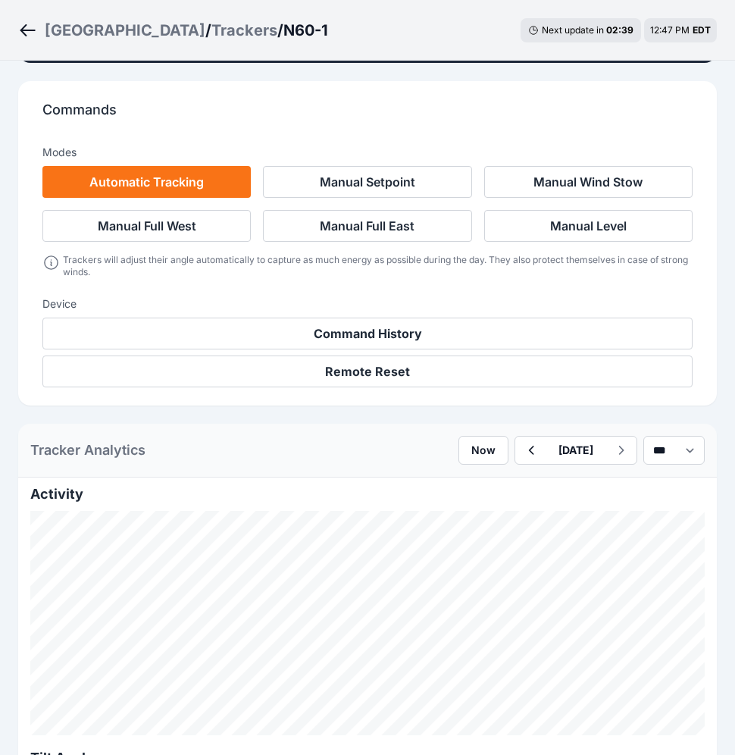
scroll to position [410, 0]
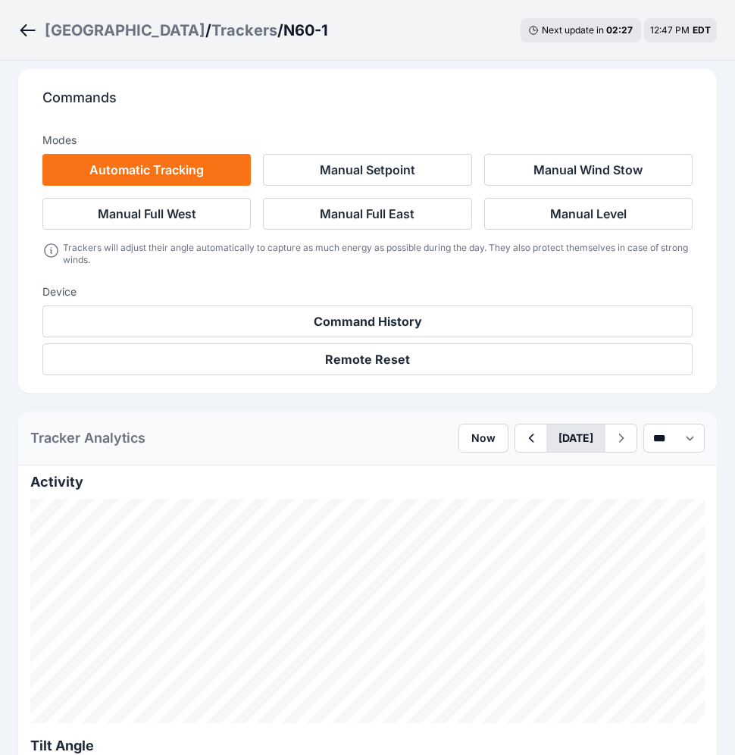
click at [549, 449] on button "[DATE]" at bounding box center [576, 437] width 59 height 27
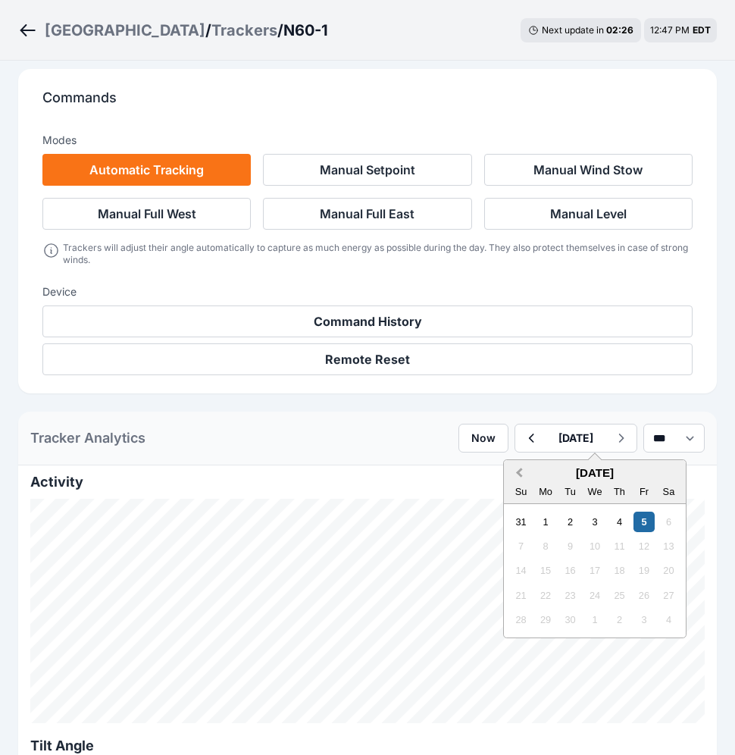
click at [519, 471] on span "Previous Month" at bounding box center [519, 473] width 0 height 17
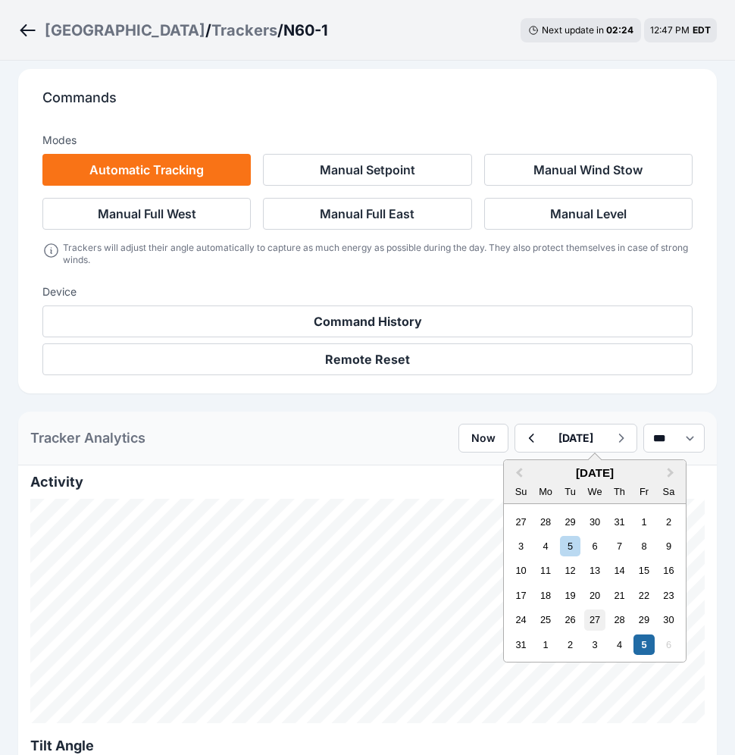
click at [584, 610] on div "27" at bounding box center [594, 619] width 20 height 20
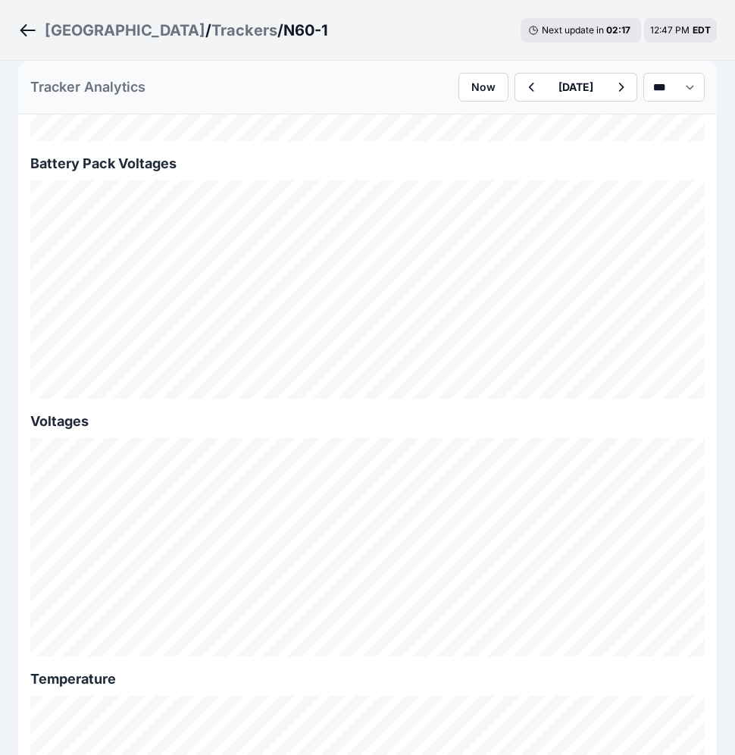
scroll to position [1759, 0]
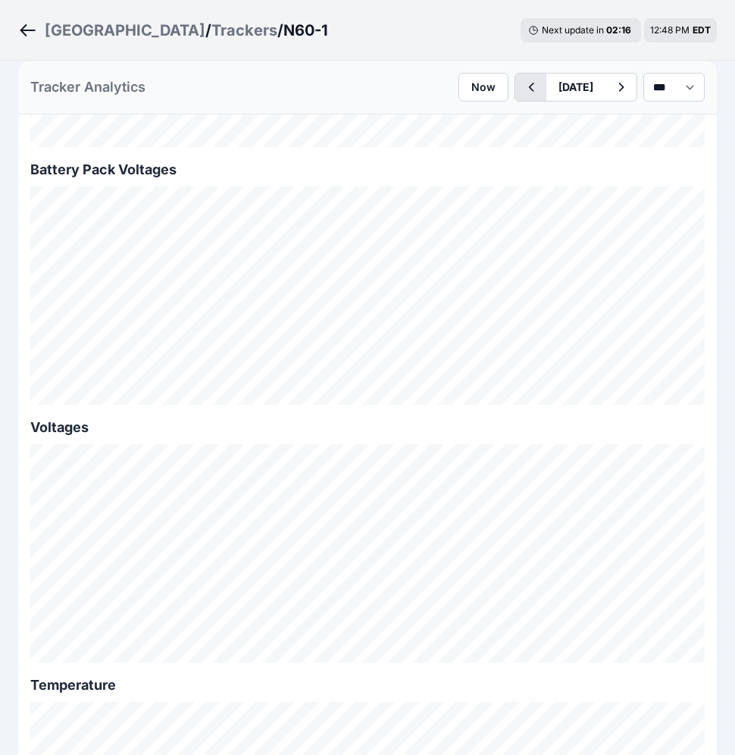
click at [522, 81] on icon "button" at bounding box center [531, 87] width 19 height 18
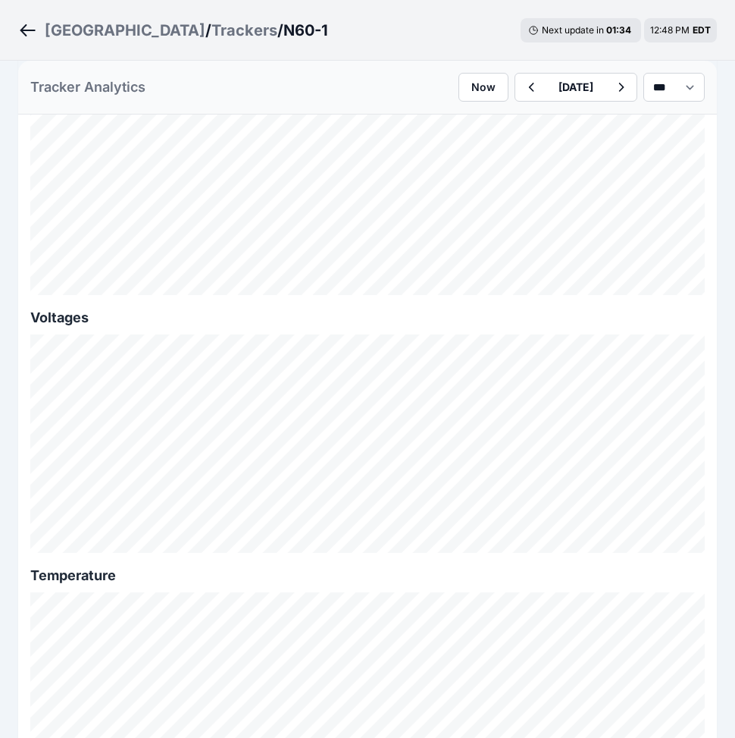
scroll to position [1872, 0]
click at [612, 88] on icon "button" at bounding box center [621, 87] width 19 height 18
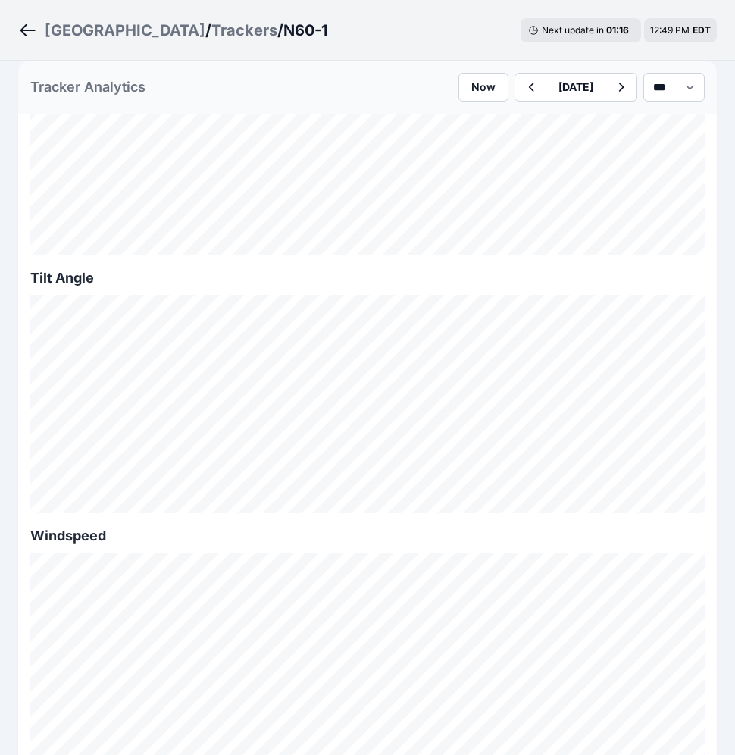
scroll to position [935, 0]
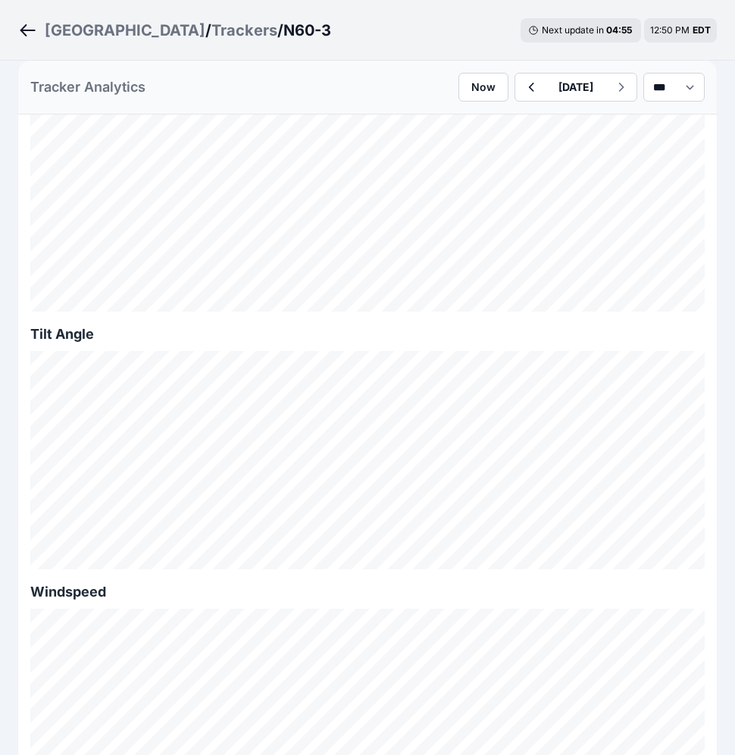
scroll to position [816, 0]
click at [547, 92] on button "[DATE]" at bounding box center [576, 87] width 59 height 27
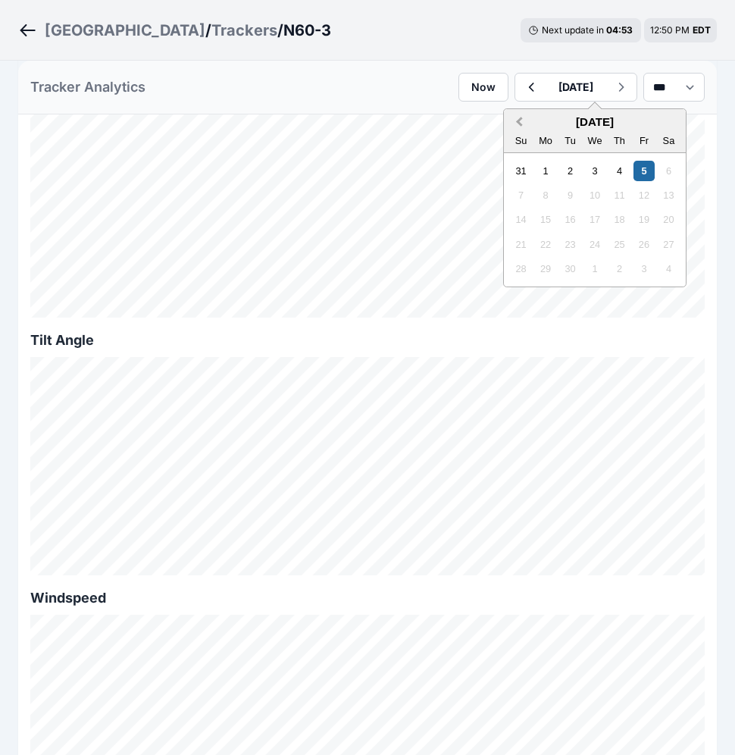
click at [519, 123] on span "Previous Month" at bounding box center [519, 122] width 0 height 17
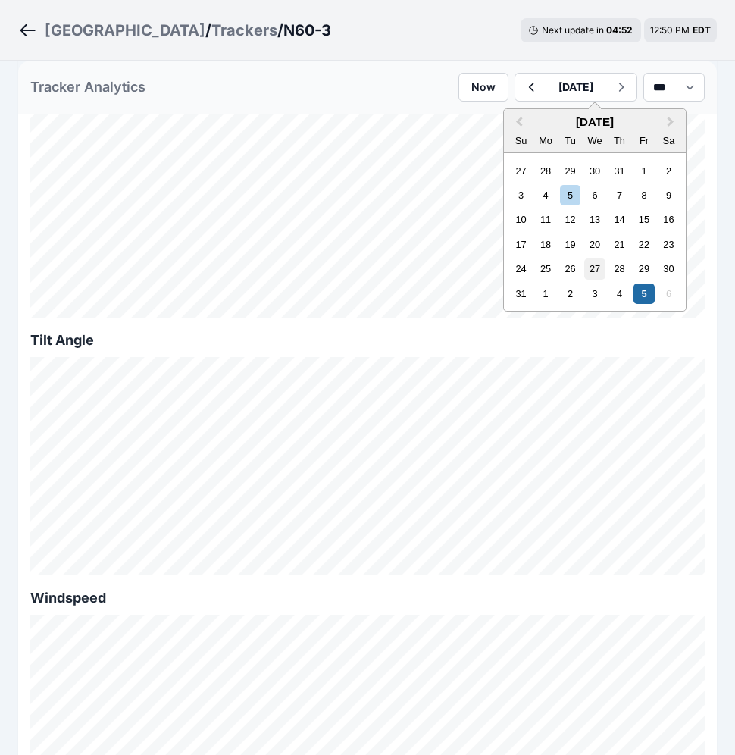
click at [584, 269] on div "27" at bounding box center [594, 268] width 20 height 20
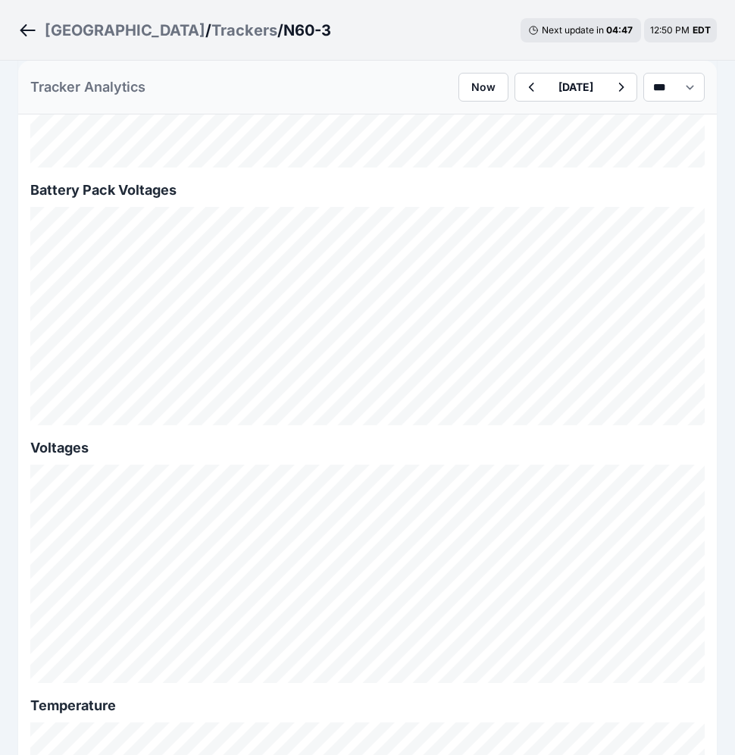
scroll to position [1742, 0]
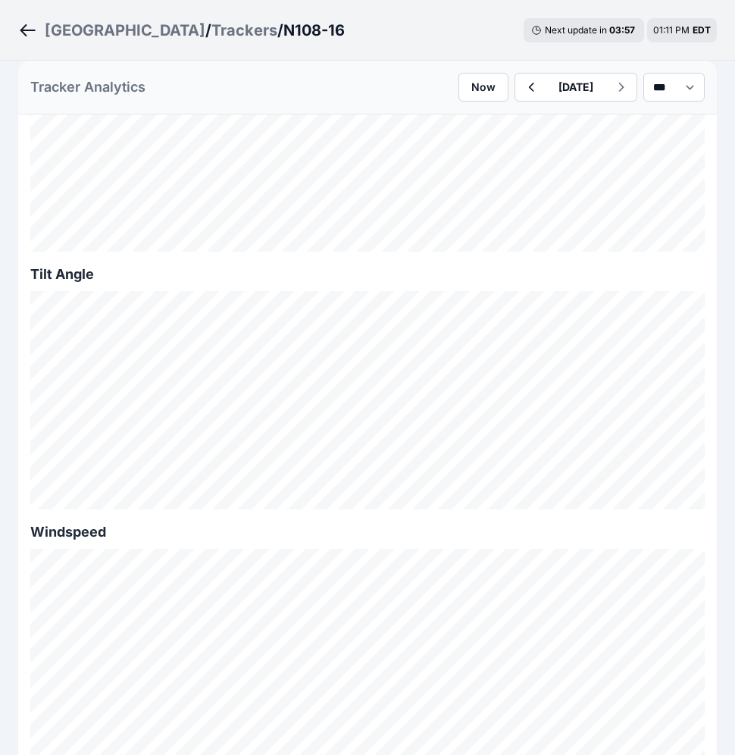
scroll to position [869, 0]
click at [515, 84] on button "button" at bounding box center [530, 87] width 31 height 27
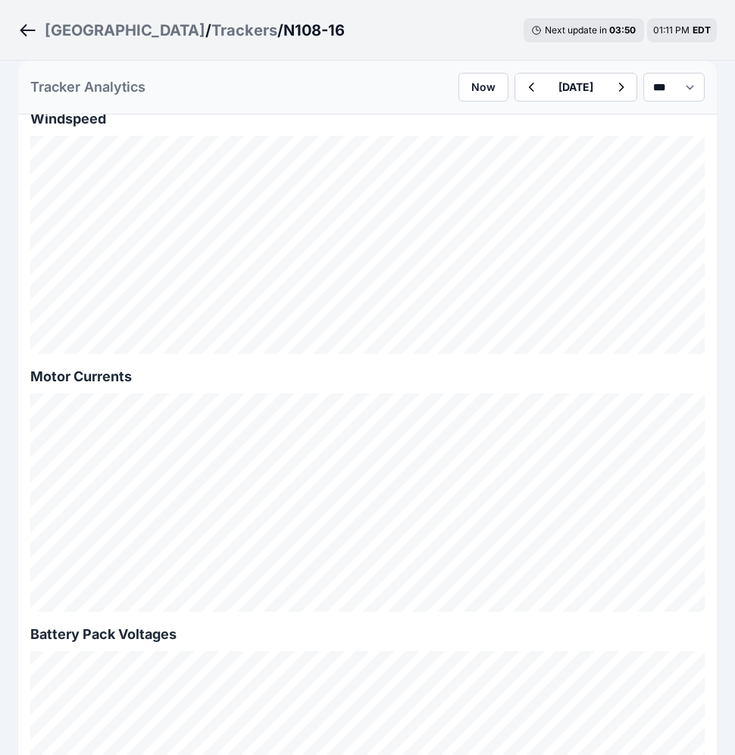
scroll to position [1283, 0]
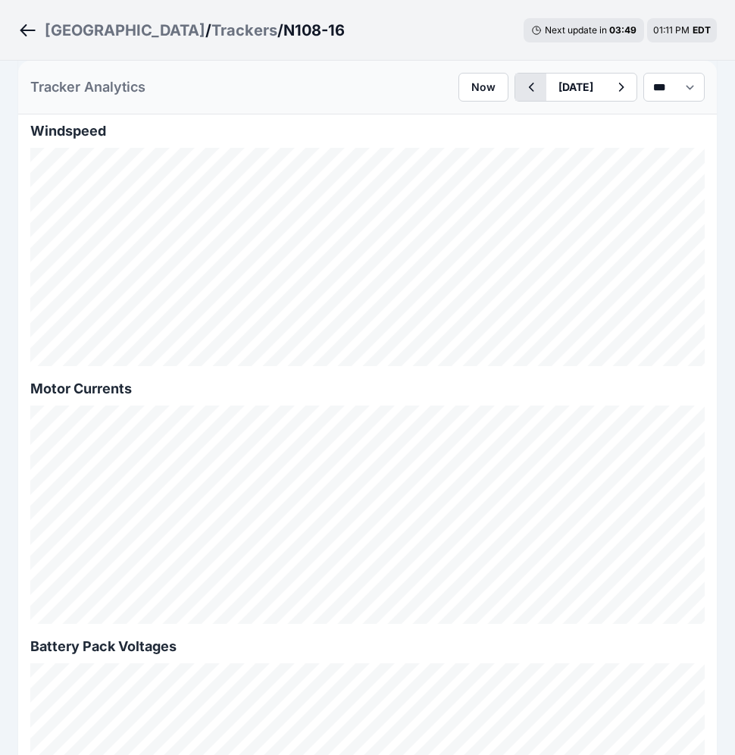
click at [522, 80] on icon "button" at bounding box center [531, 87] width 19 height 18
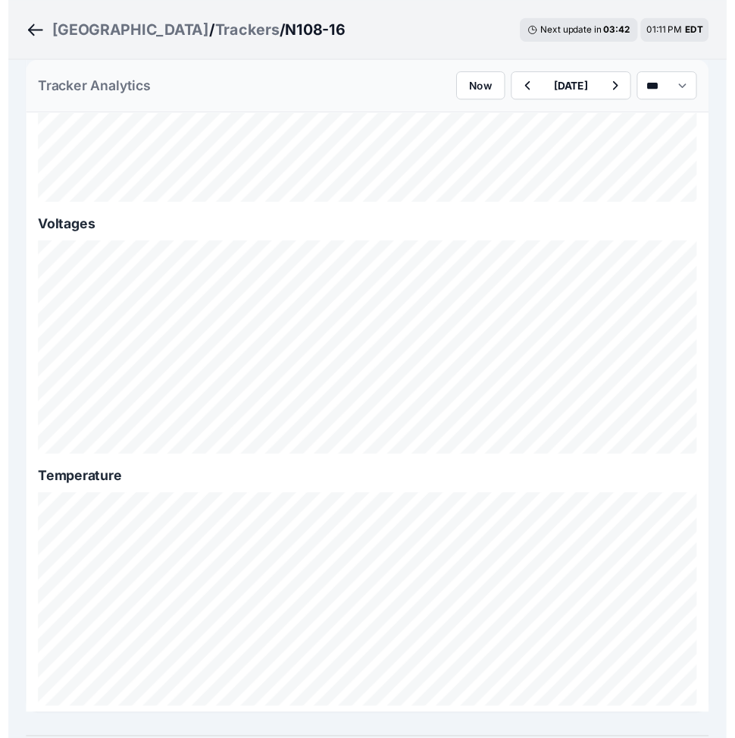
scroll to position [2007, 0]
